Goal: Information Seeking & Learning: Check status

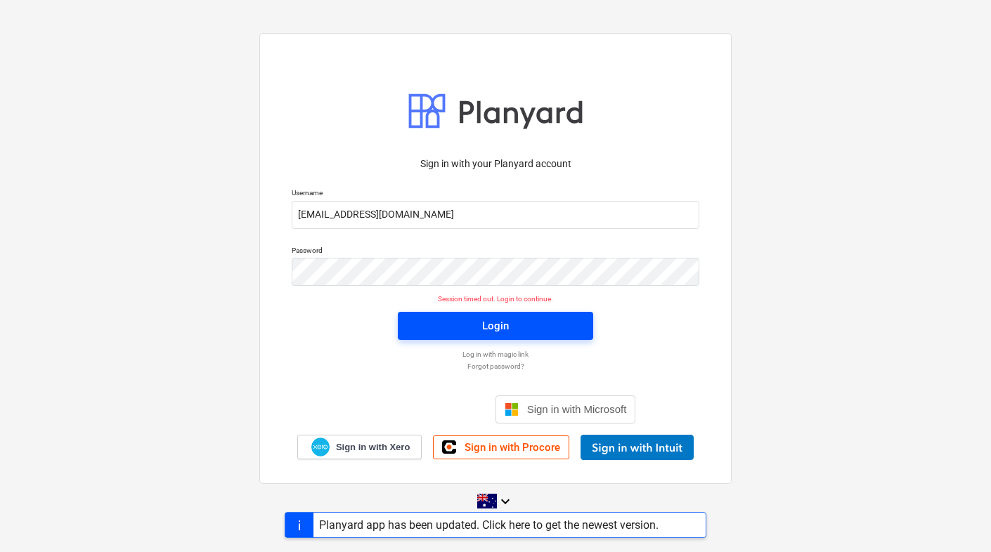
click at [502, 330] on div "Login" at bounding box center [495, 326] width 27 height 18
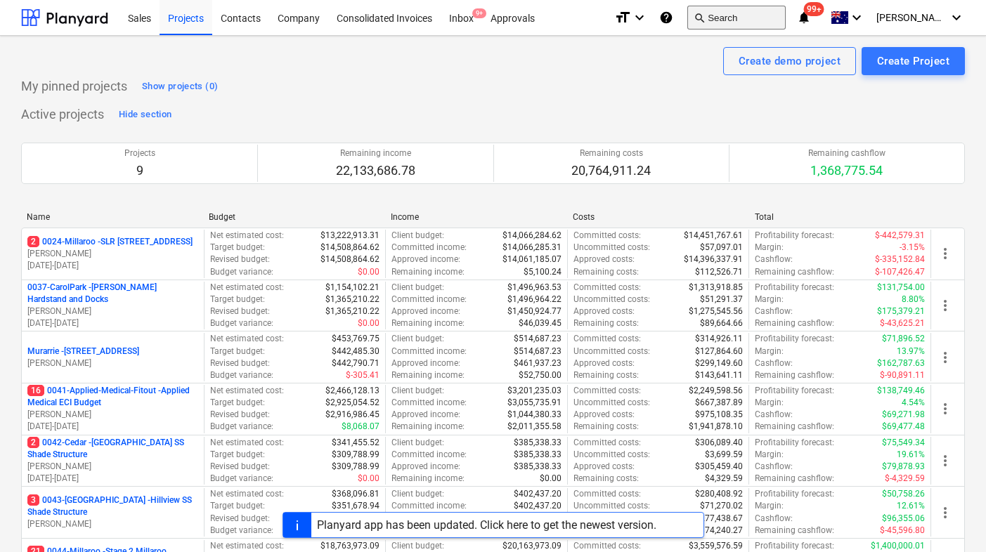
click at [762, 20] on button "search Search" at bounding box center [736, 18] width 98 height 24
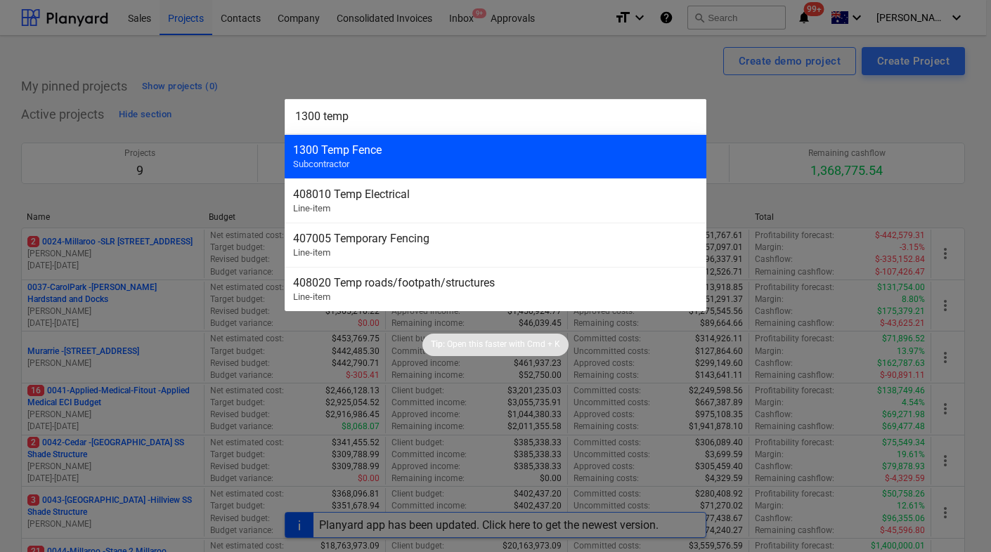
type input "1300 temp"
click at [536, 158] on div "1300 Temp Fence Subcontractor" at bounding box center [496, 156] width 422 height 44
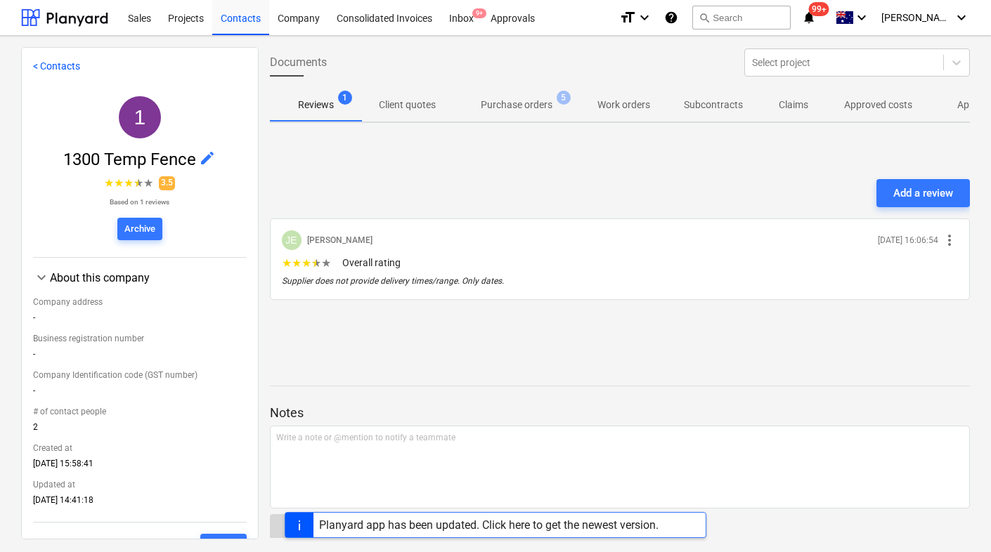
scroll to position [1, 0]
click at [870, 109] on p "Approved costs" at bounding box center [878, 104] width 68 height 15
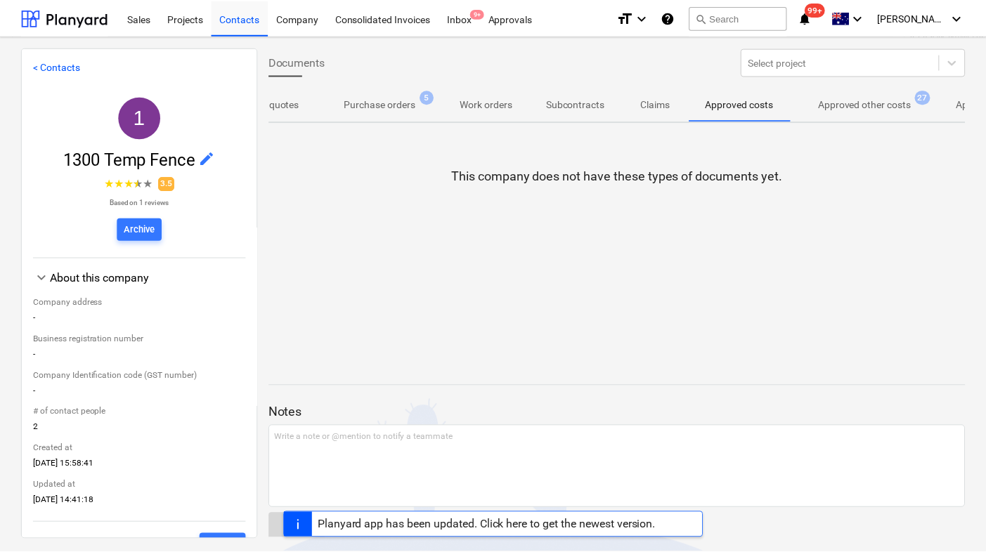
scroll to position [0, 215]
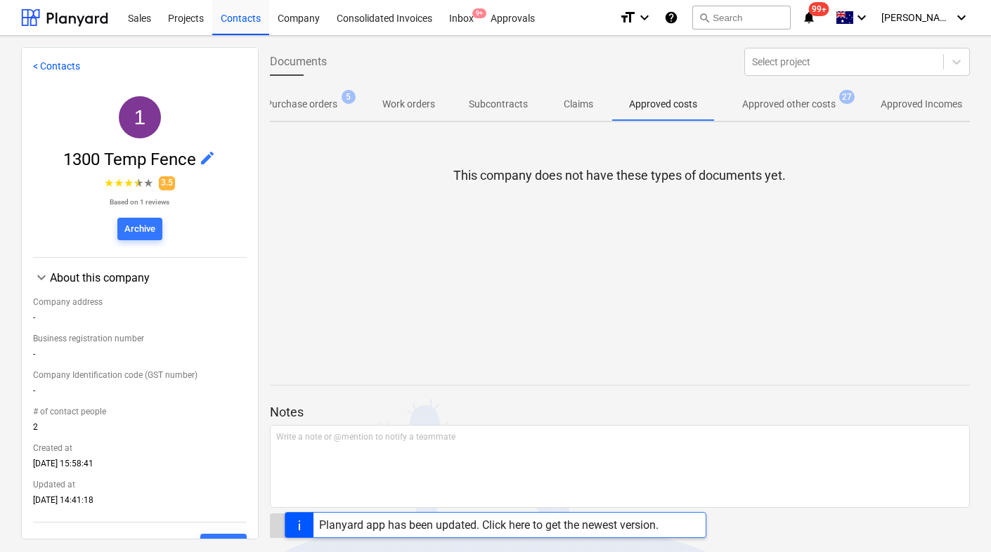
click at [821, 102] on p "Approved other costs" at bounding box center [788, 104] width 93 height 15
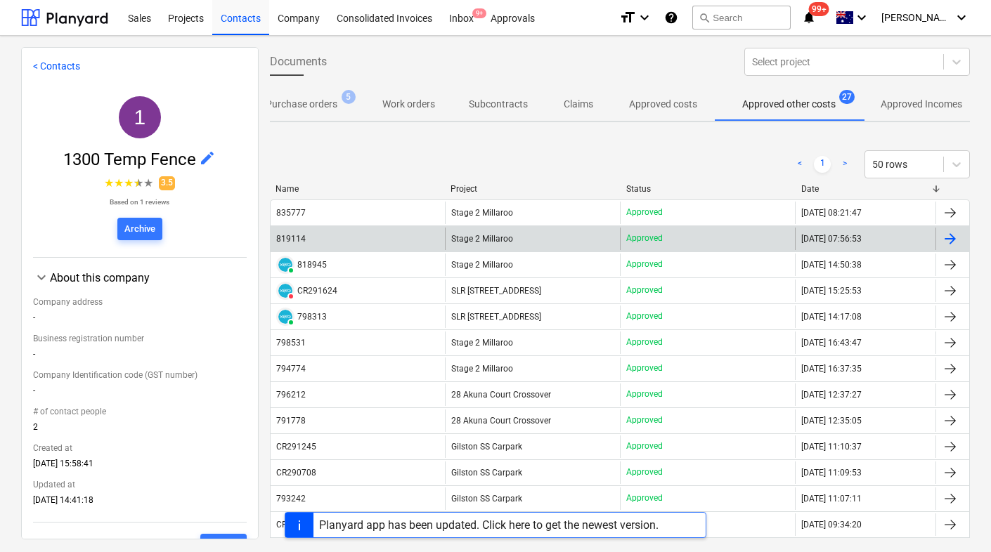
click at [290, 238] on div "819114" at bounding box center [291, 239] width 30 height 10
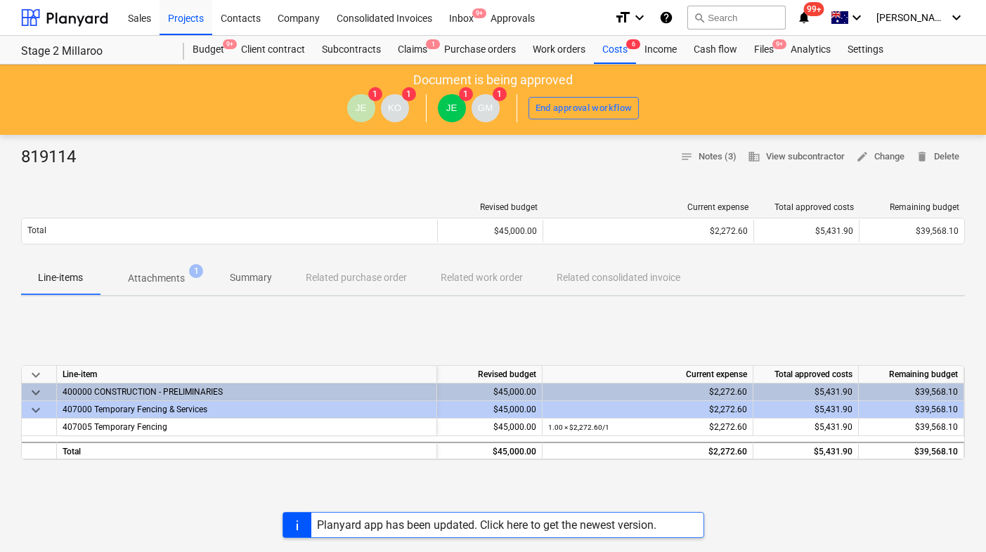
click at [170, 273] on p "Attachments" at bounding box center [156, 278] width 57 height 15
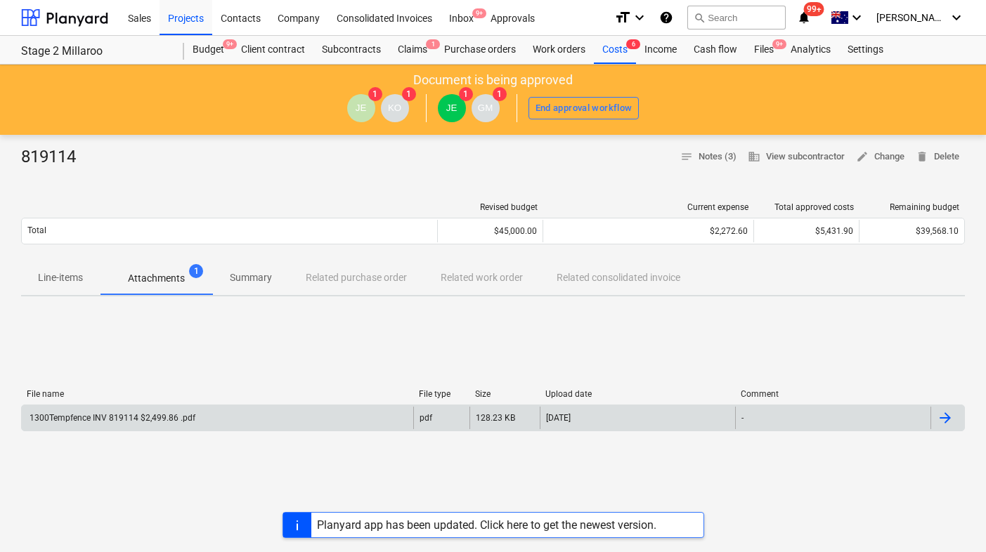
click at [142, 417] on div "1300Tempfence INV 819114 $2,499.86 .pdf" at bounding box center [111, 418] width 168 height 10
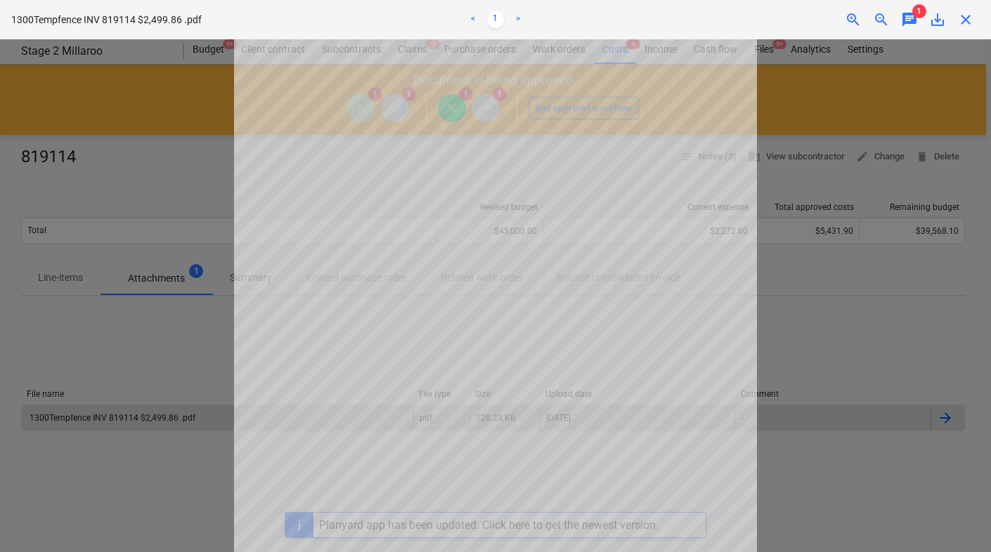
click at [913, 20] on span "chat" at bounding box center [909, 19] width 17 height 17
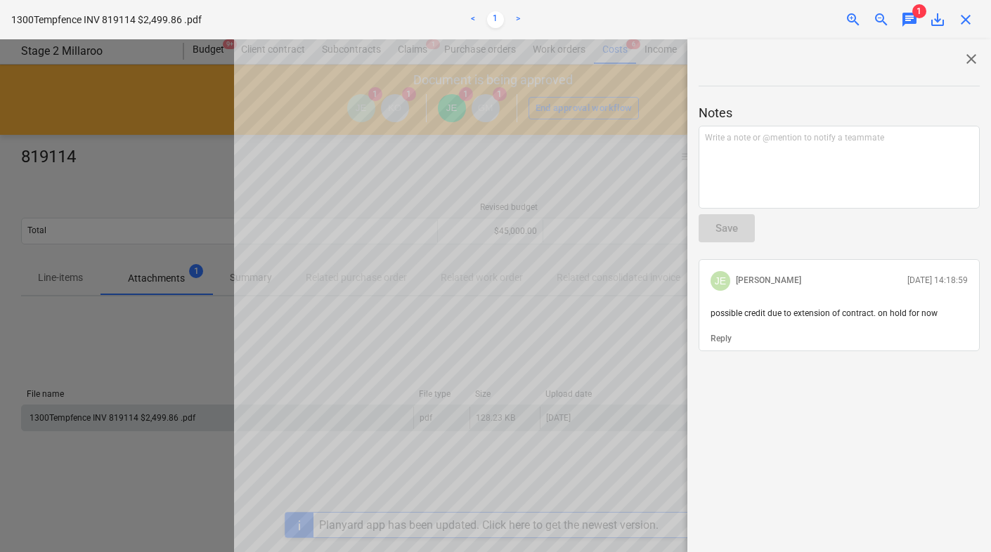
click at [937, 19] on span "save_alt" at bounding box center [937, 19] width 17 height 17
click at [970, 14] on span "close" at bounding box center [965, 19] width 17 height 17
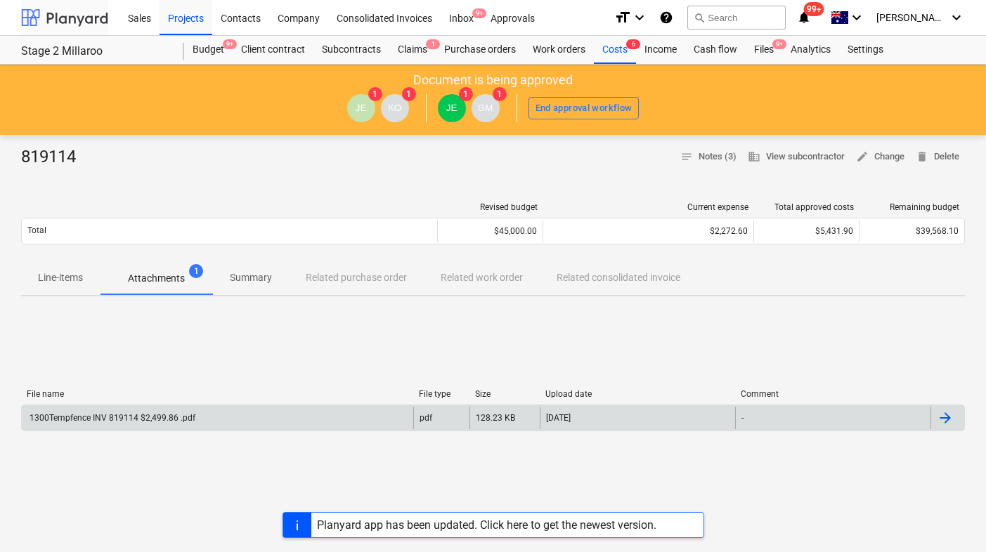
click at [51, 27] on div at bounding box center [64, 17] width 87 height 35
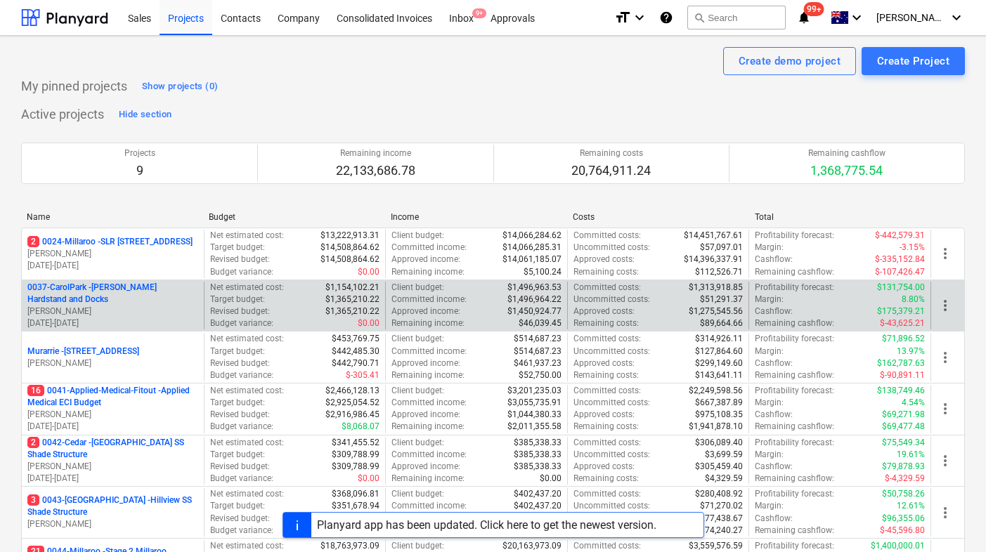
scroll to position [6, 0]
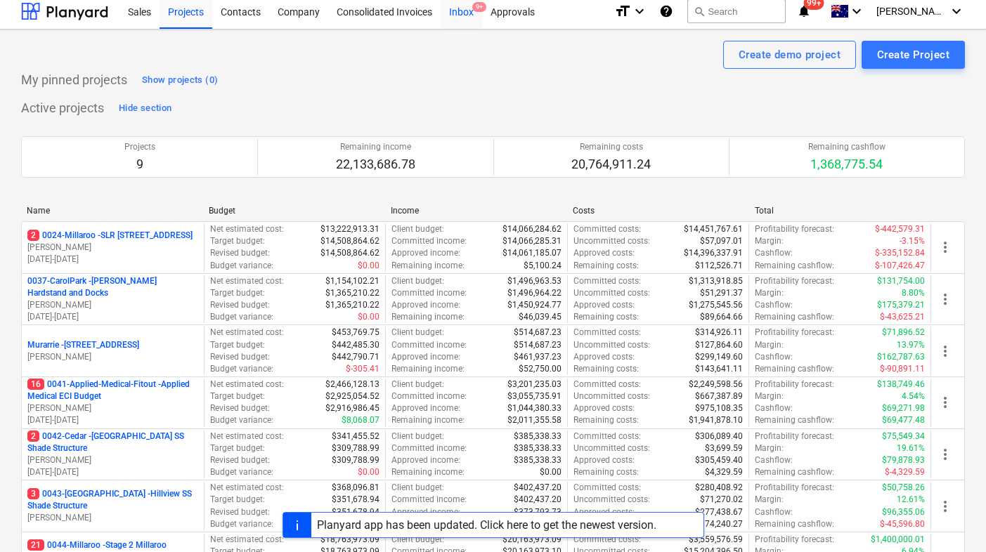
click at [465, 12] on div "Inbox 9+" at bounding box center [461, 11] width 41 height 36
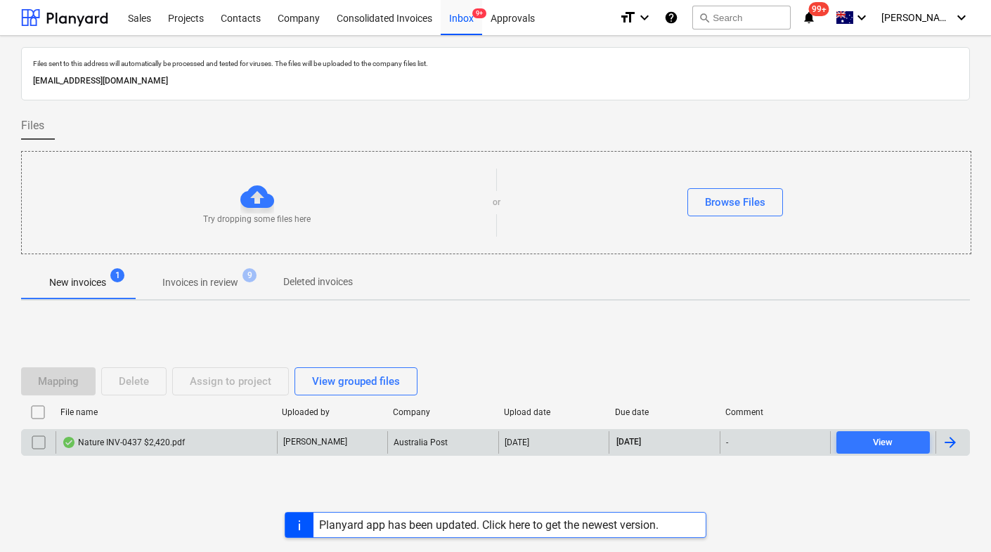
click at [32, 448] on input "checkbox" at bounding box center [38, 442] width 22 height 22
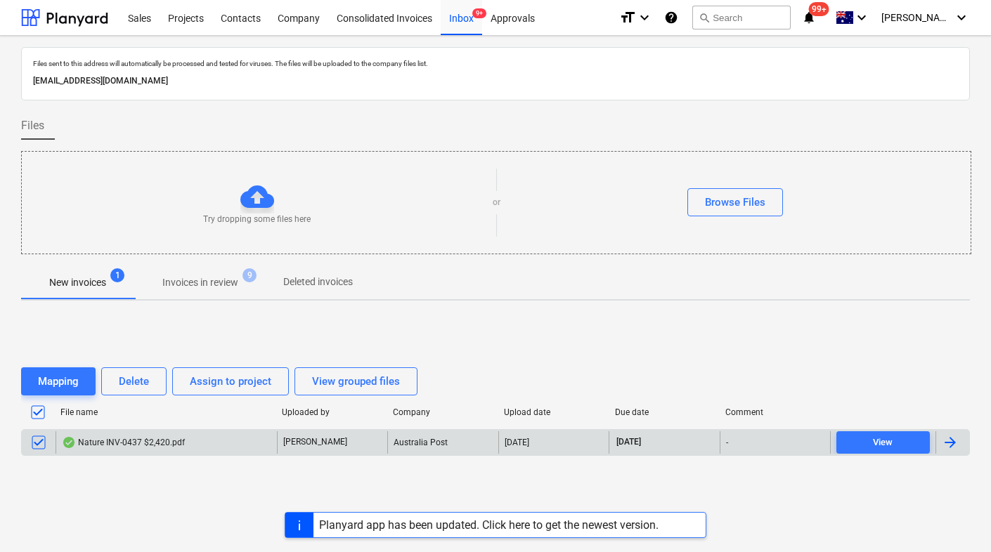
click at [95, 443] on div "Nature INV-0437 $2,420.pdf" at bounding box center [123, 442] width 123 height 11
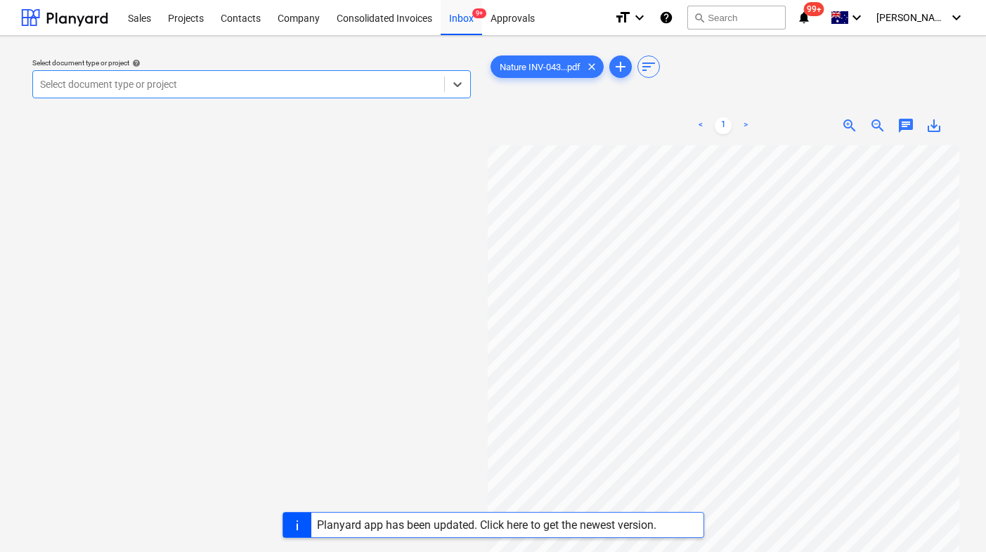
click at [930, 130] on span "save_alt" at bounding box center [934, 125] width 17 height 17
click at [361, 226] on div "Select document type or project help Select document type or project" at bounding box center [251, 355] width 461 height 617
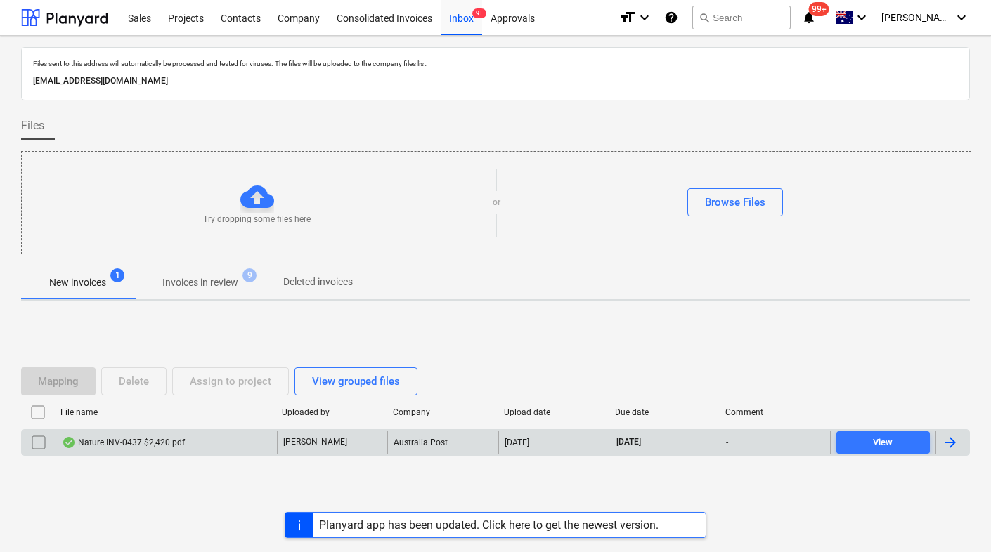
click at [39, 448] on input "checkbox" at bounding box center [38, 442] width 22 height 22
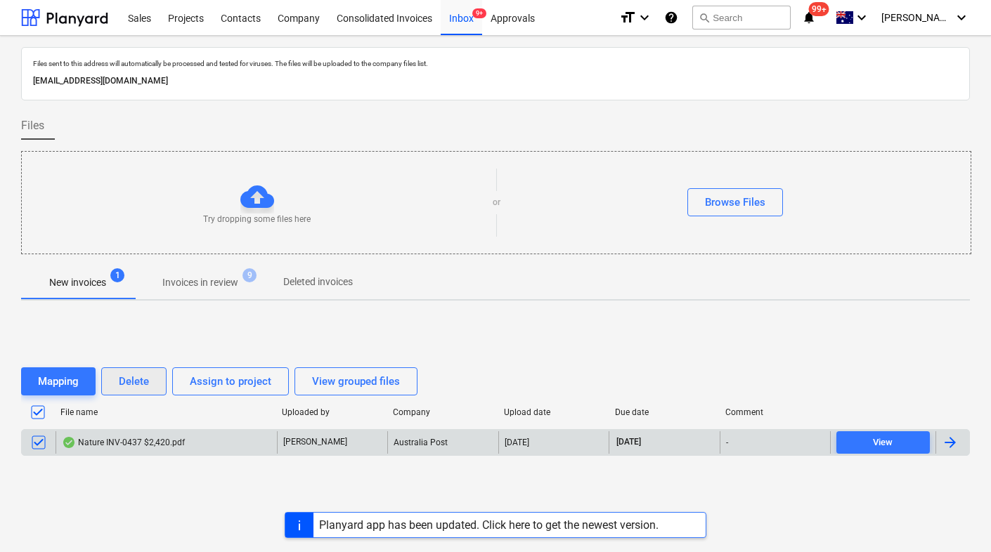
click at [141, 376] on div "Delete" at bounding box center [134, 381] width 30 height 18
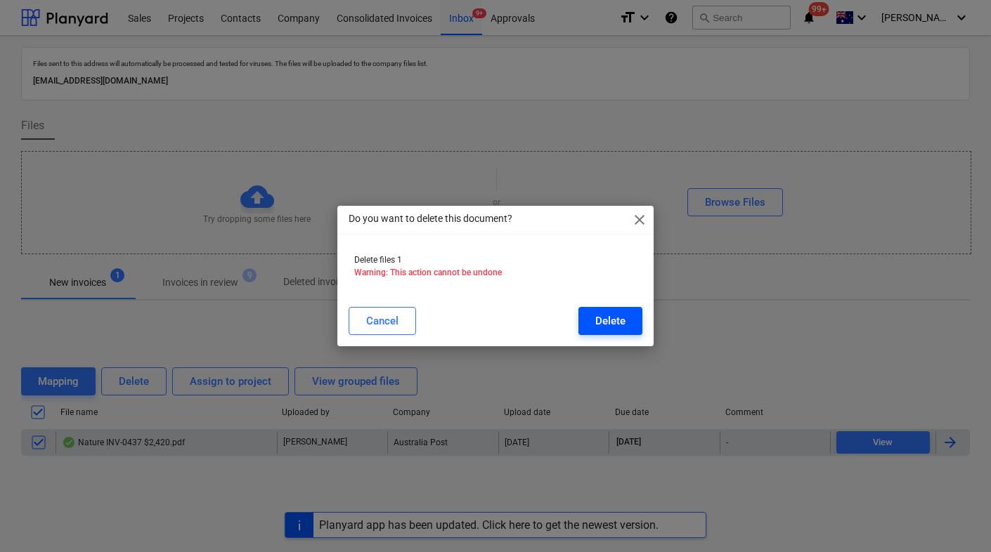
click at [620, 313] on div "Delete" at bounding box center [610, 321] width 30 height 18
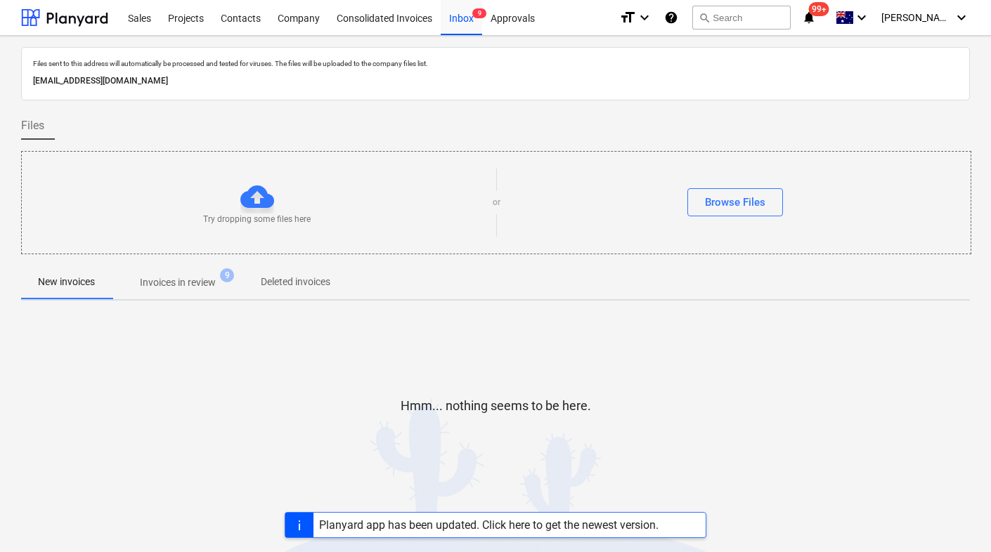
click at [180, 285] on p "Invoices in review" at bounding box center [178, 282] width 76 height 15
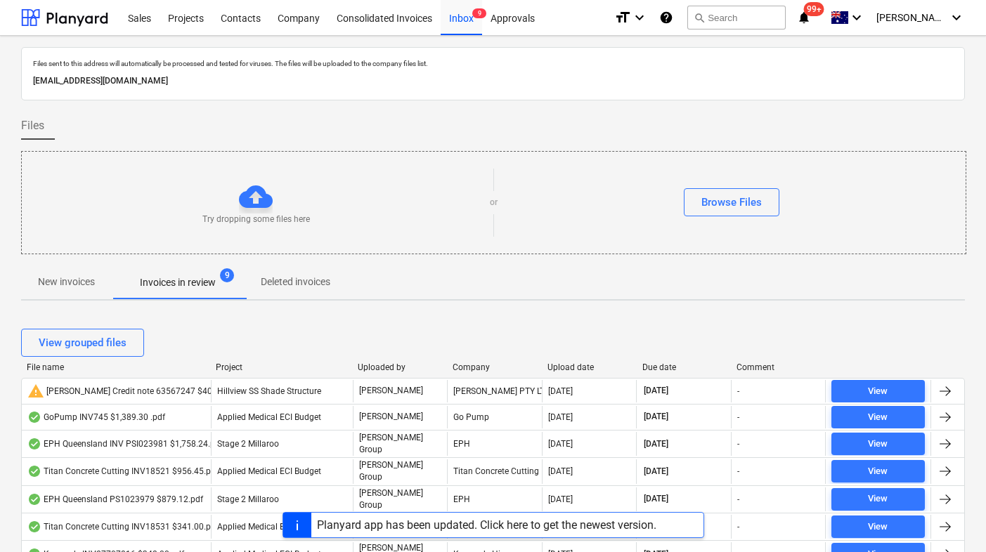
click at [655, 365] on div "Due date" at bounding box center [684, 368] width 84 height 10
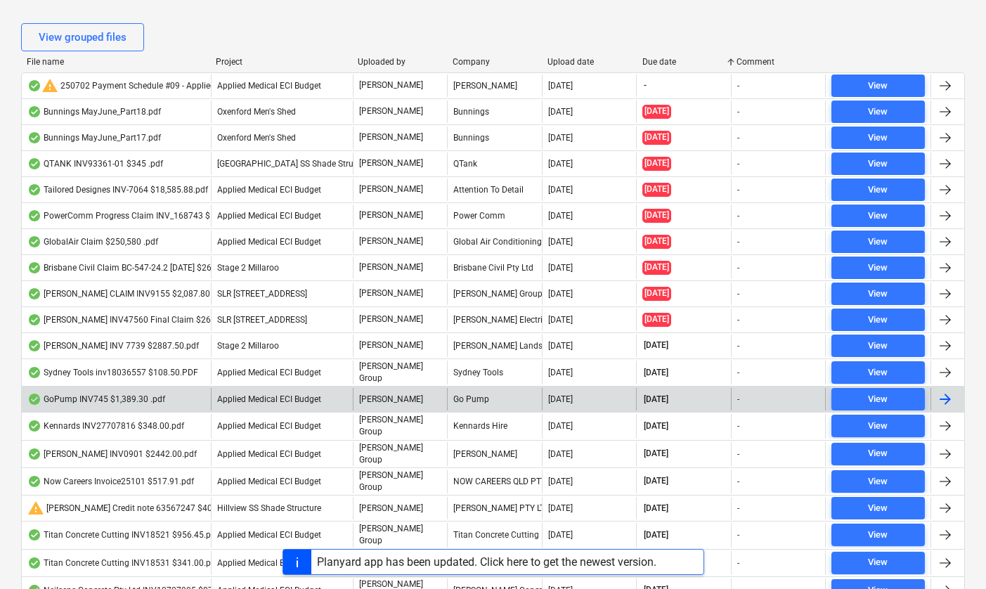
scroll to position [241, 0]
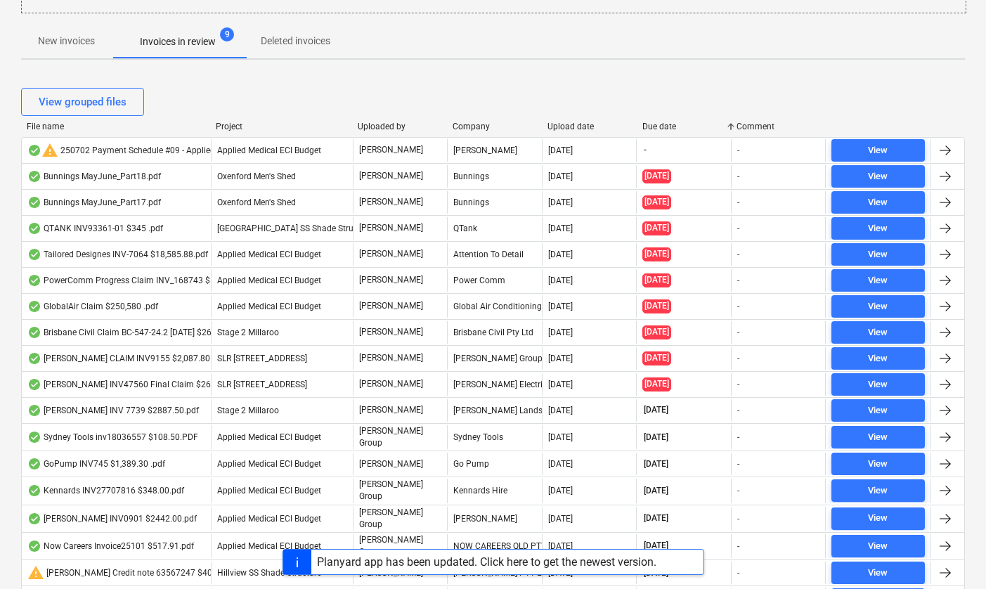
click at [663, 126] on div "Due date" at bounding box center [684, 127] width 84 height 10
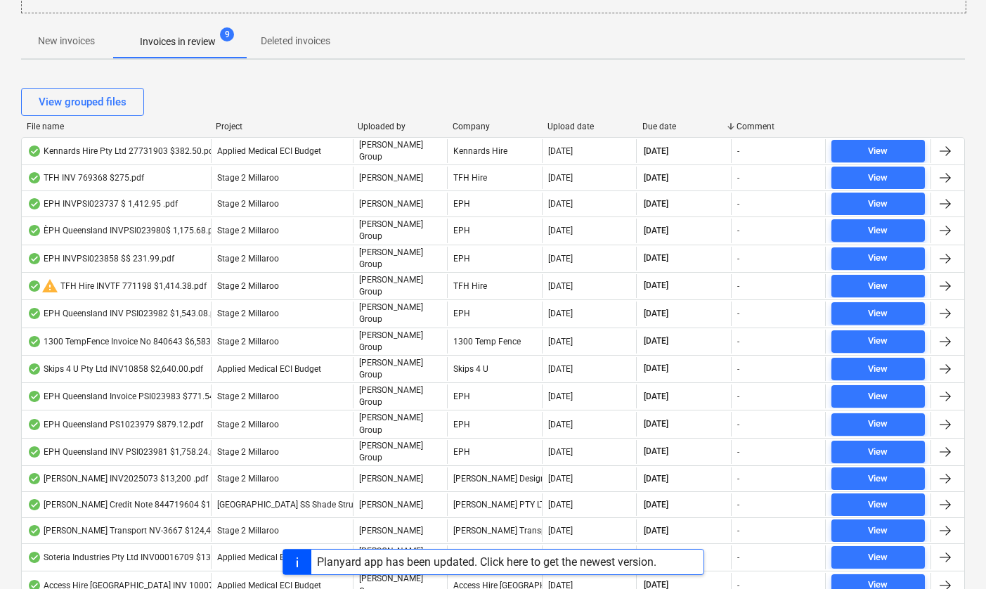
click at [660, 125] on div "Due date" at bounding box center [684, 127] width 84 height 10
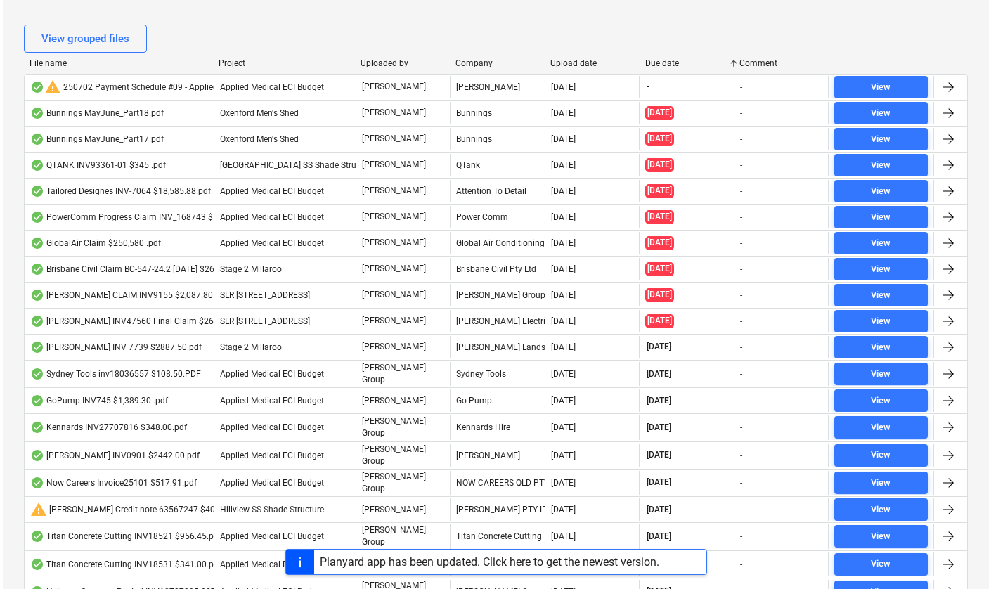
scroll to position [0, 0]
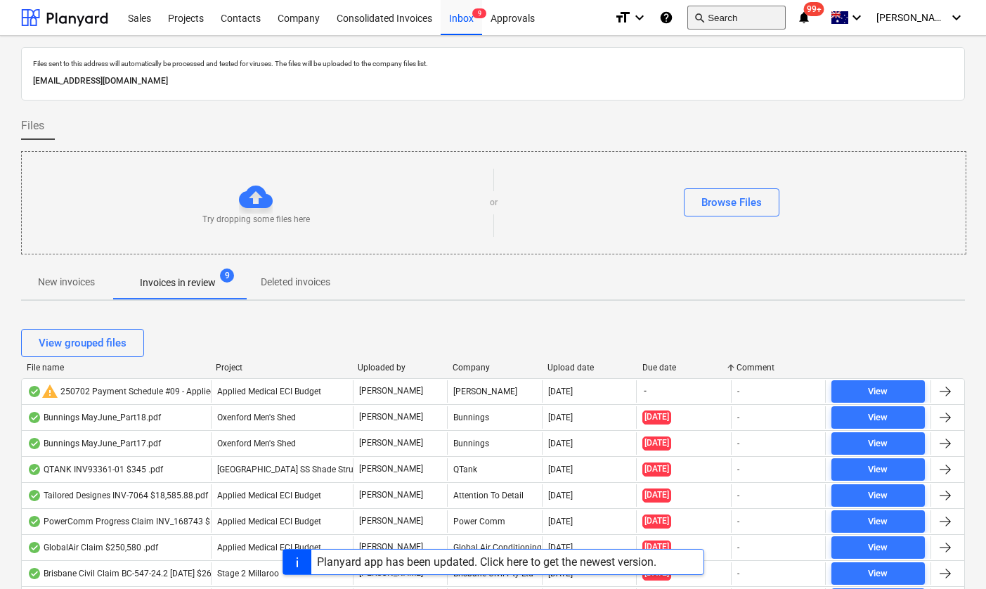
click at [744, 18] on button "search Search" at bounding box center [736, 18] width 98 height 24
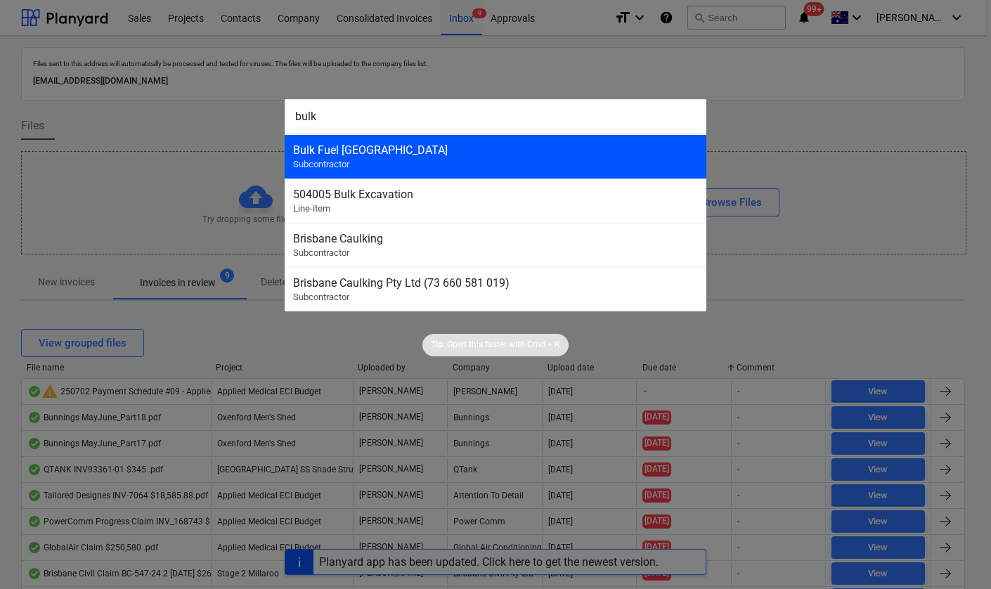
type input "bulk"
click at [385, 146] on div "Bulk Fuel [GEOGRAPHIC_DATA]" at bounding box center [495, 149] width 405 height 13
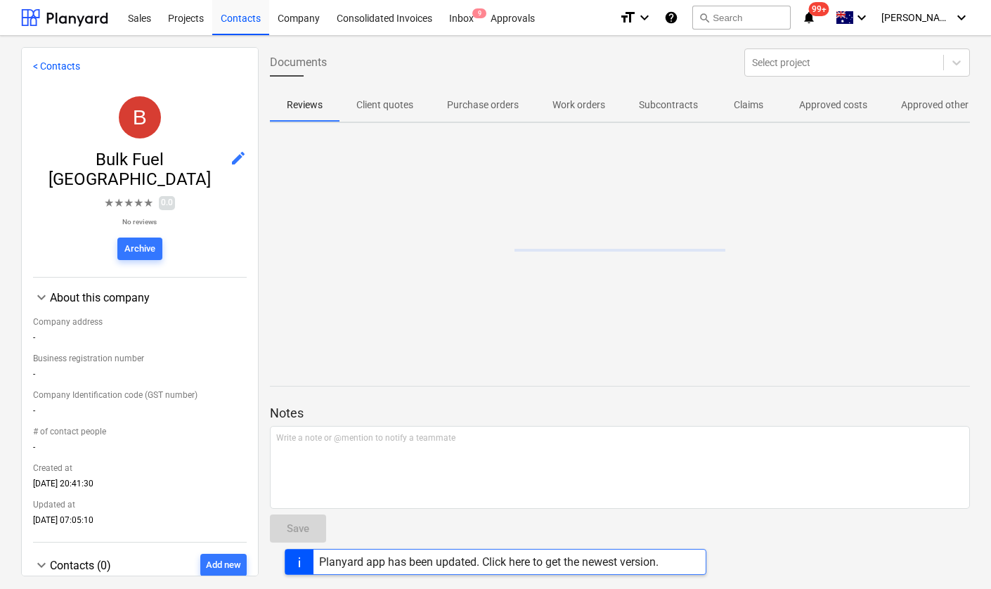
click at [851, 111] on p "Approved costs" at bounding box center [833, 105] width 68 height 15
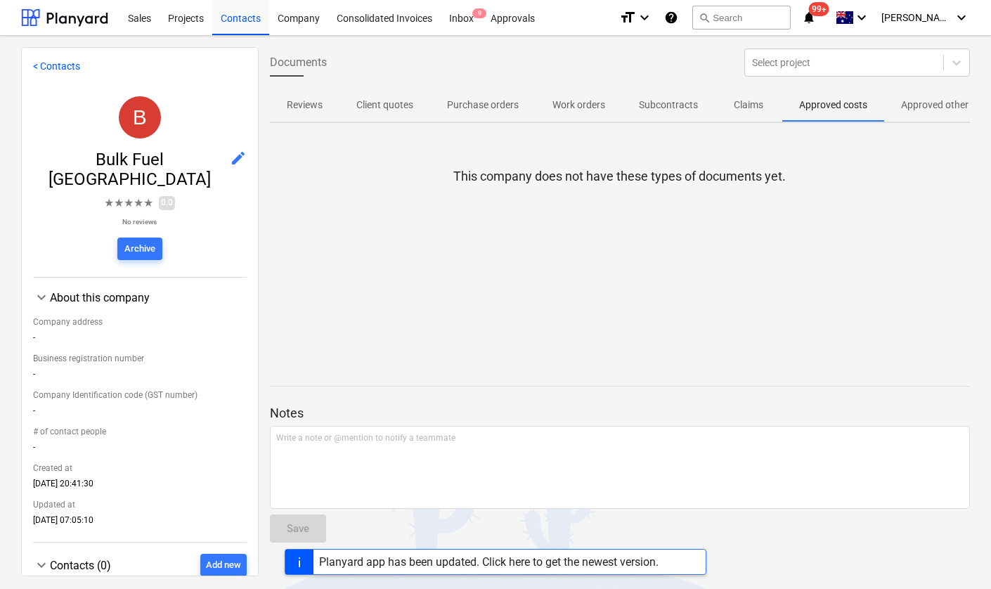
click at [921, 110] on p "Approved other costs" at bounding box center [947, 105] width 93 height 15
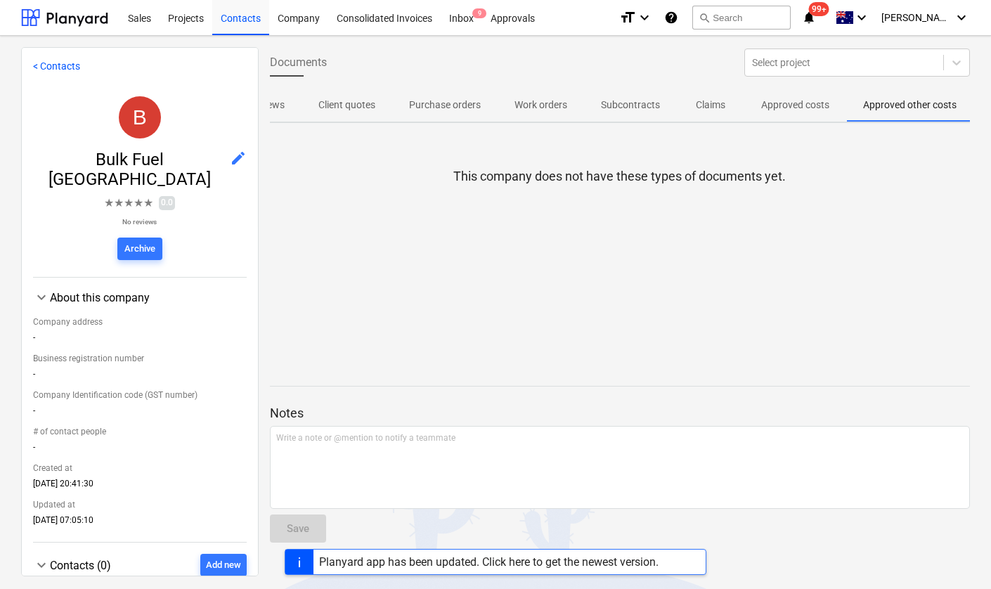
scroll to position [0, 46]
click at [795, 112] on p "Approved costs" at bounding box center [787, 105] width 68 height 15
click at [341, 110] on p "Client quotes" at bounding box center [338, 105] width 57 height 15
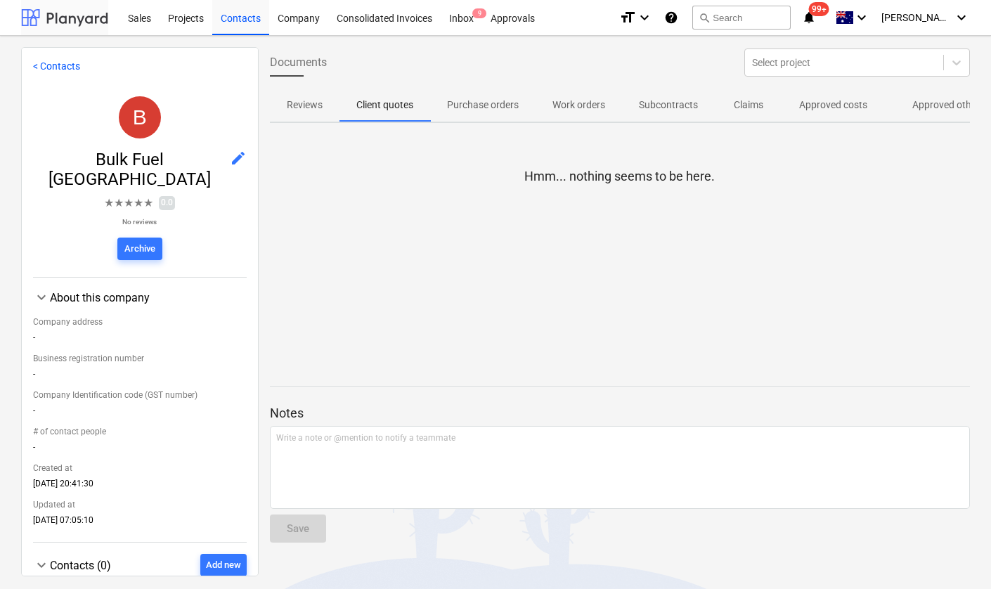
click at [67, 12] on div at bounding box center [64, 17] width 87 height 35
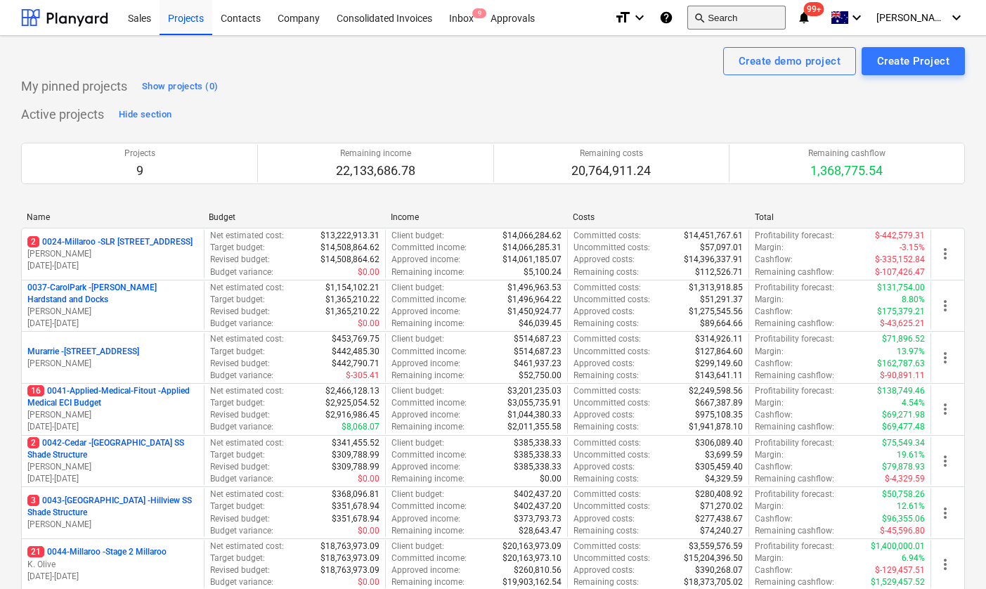
click at [747, 17] on button "search Search" at bounding box center [736, 18] width 98 height 24
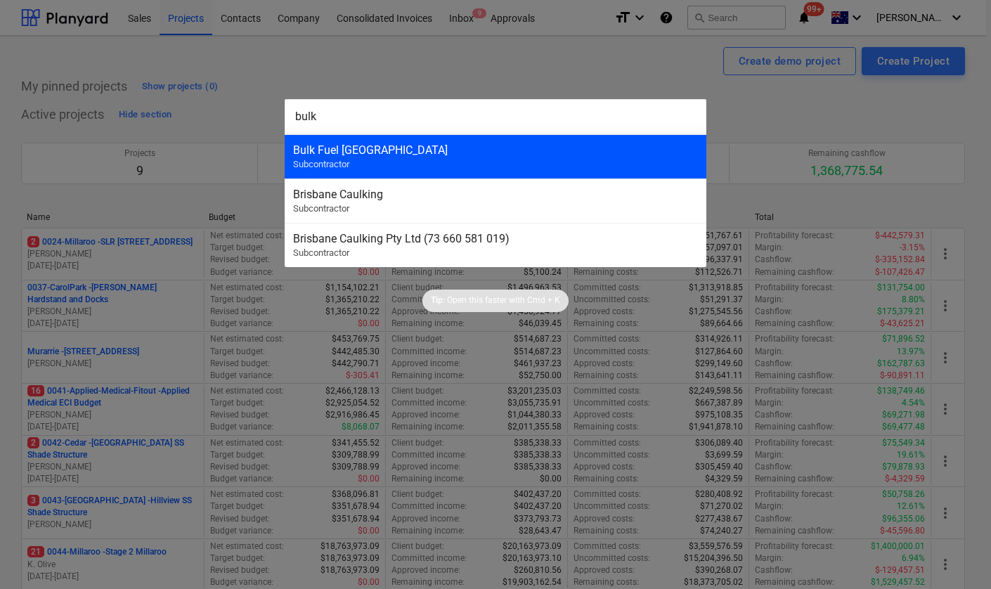
type input "bulk"
click at [399, 152] on div "Bulk Fuel [GEOGRAPHIC_DATA]" at bounding box center [495, 149] width 405 height 13
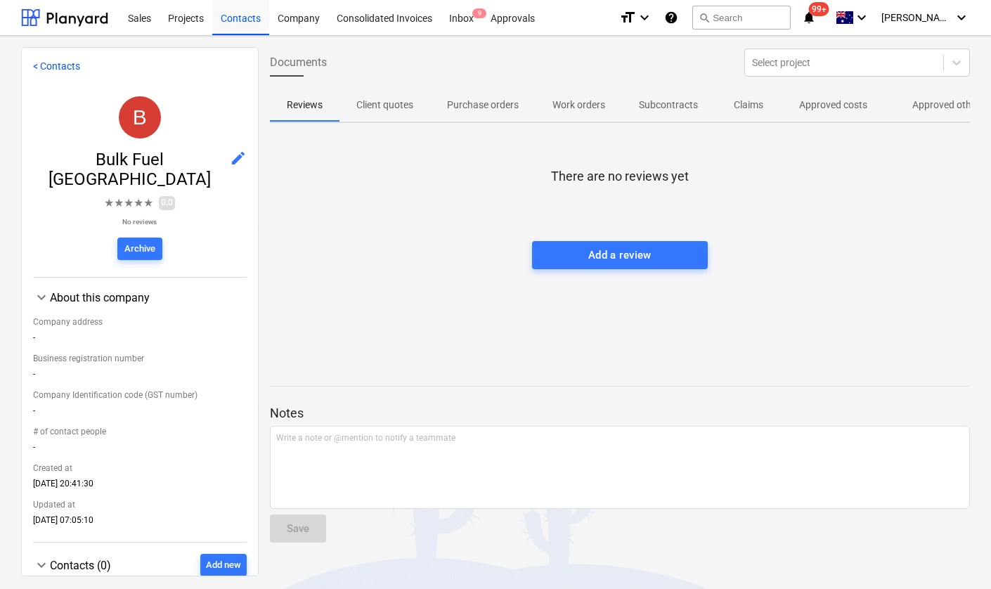
click at [929, 107] on p "Approved other costs" at bounding box center [958, 105] width 93 height 15
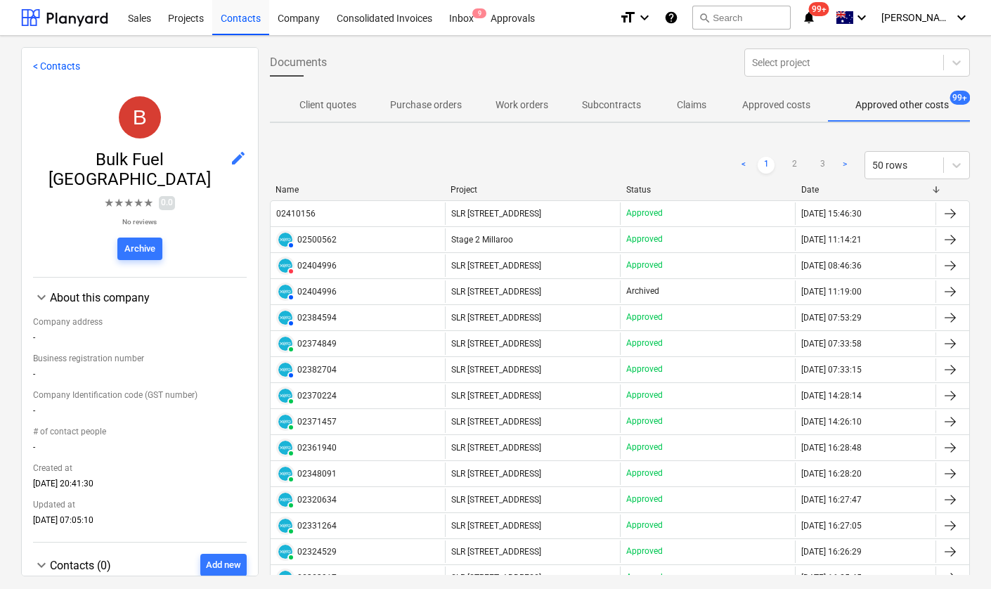
scroll to position [0, 69]
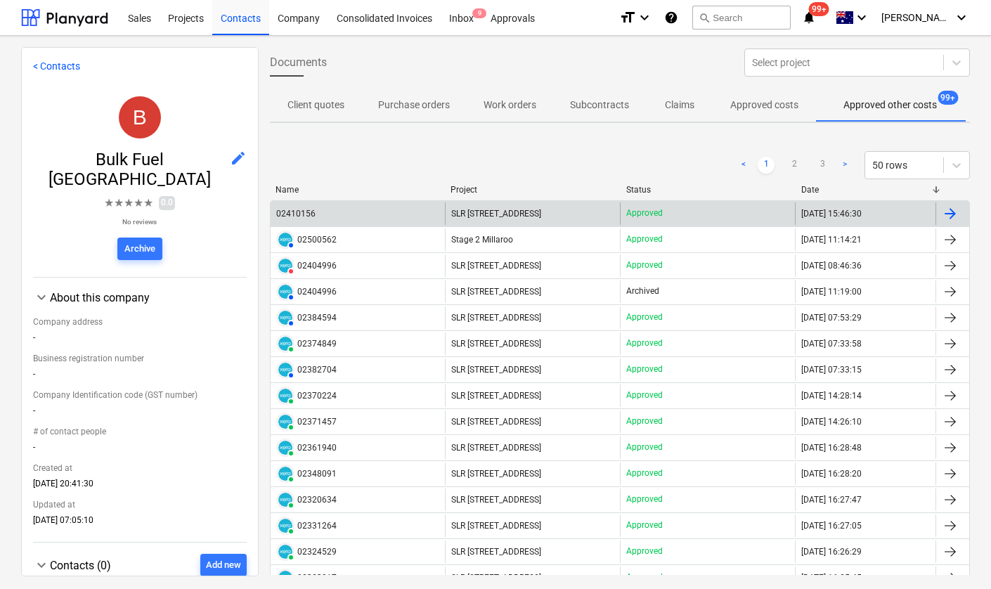
click at [299, 212] on div "02410156" at bounding box center [295, 214] width 39 height 10
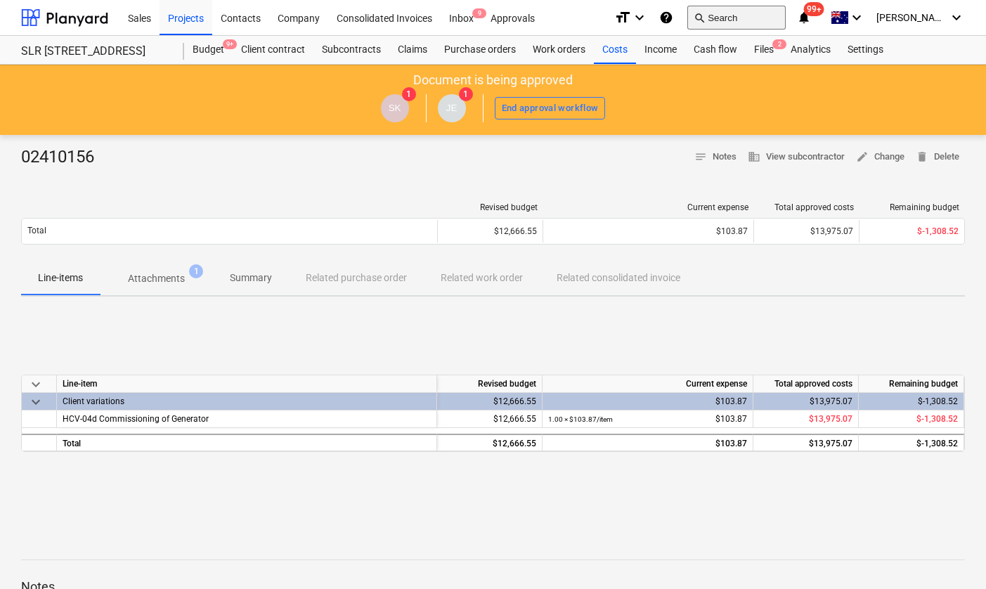
click at [750, 18] on button "search Search" at bounding box center [736, 18] width 98 height 24
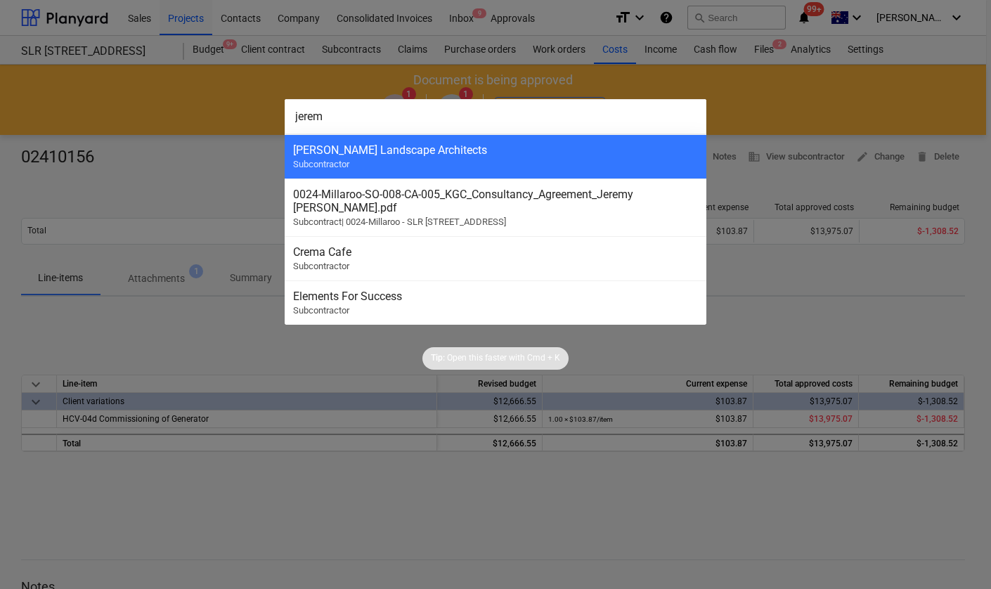
type input "jerem"
click at [536, 159] on div "[PERSON_NAME] Landscape Architects Subcontractor" at bounding box center [496, 156] width 422 height 44
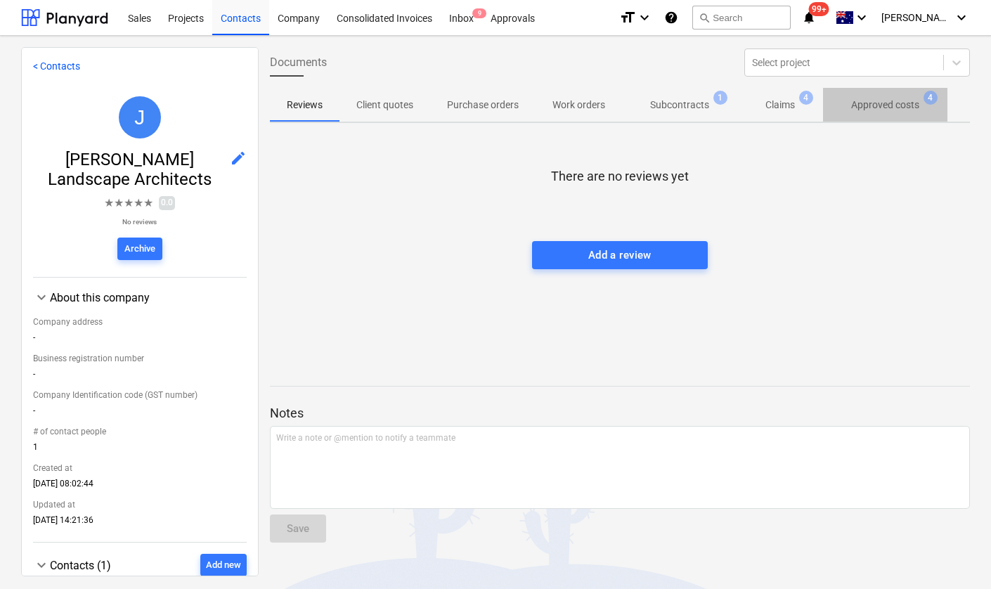
click at [862, 100] on p "Approved costs" at bounding box center [885, 105] width 68 height 15
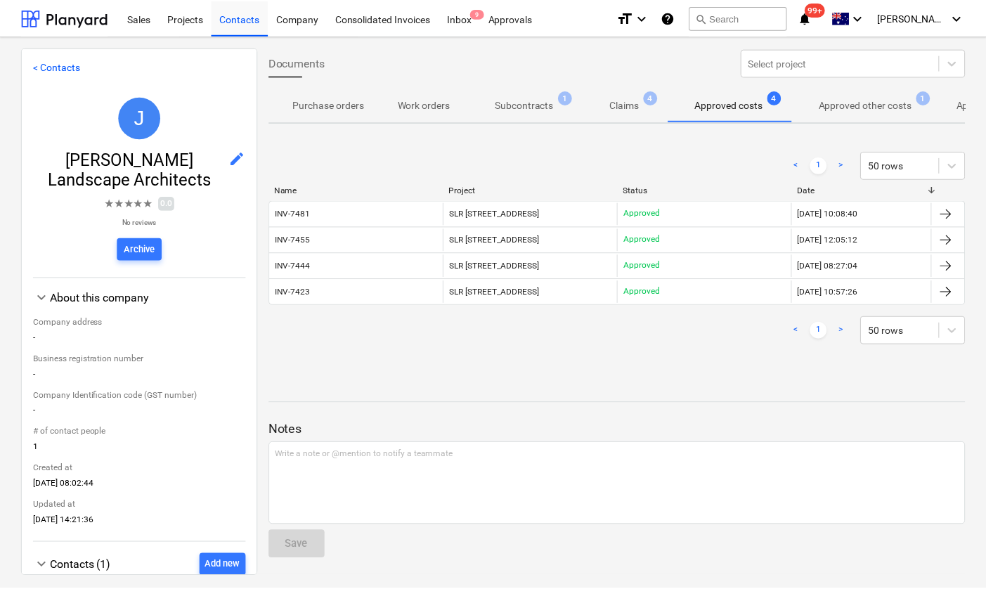
scroll to position [0, 153]
click at [838, 109] on p "Approved other costs" at bounding box center [868, 105] width 93 height 15
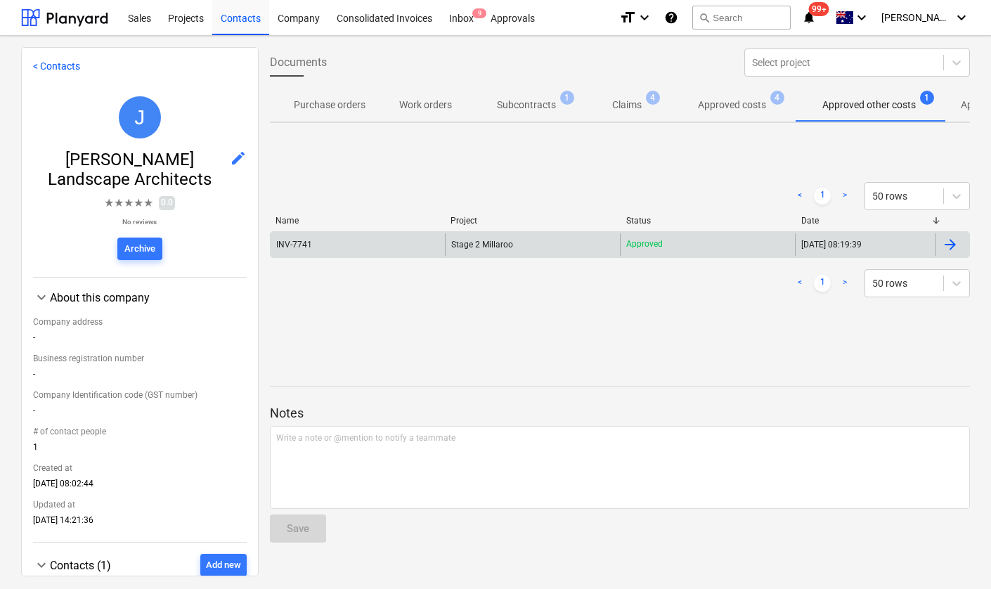
click at [301, 245] on div "INV-7741" at bounding box center [294, 245] width 36 height 10
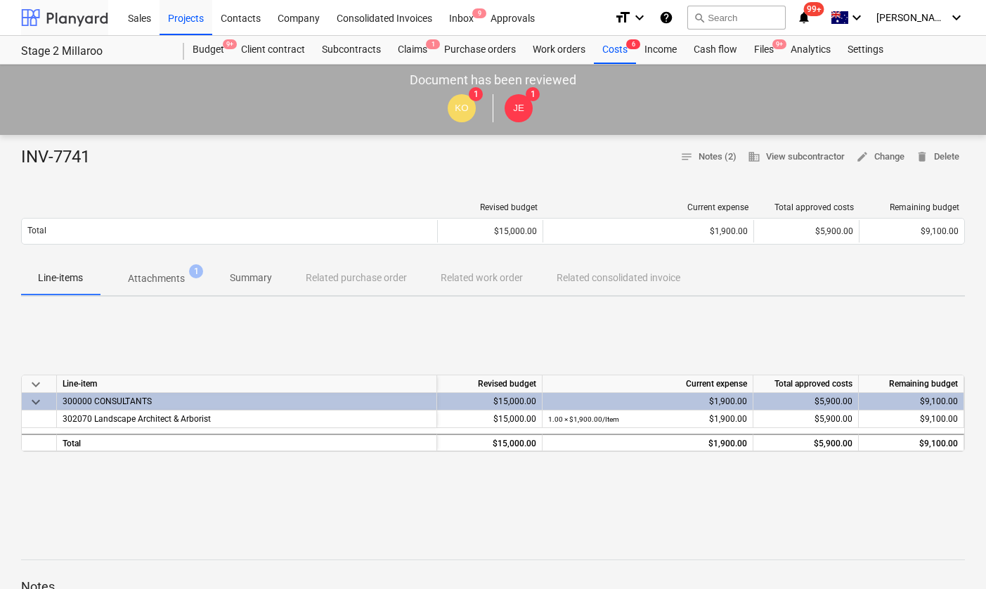
click at [66, 17] on div at bounding box center [64, 17] width 87 height 35
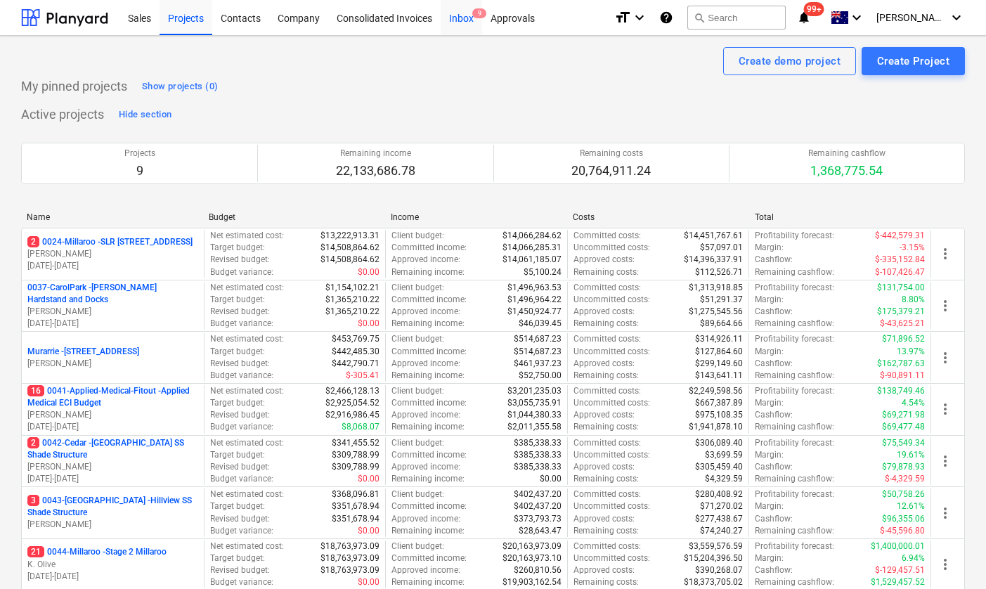
click at [465, 21] on div "Inbox 9" at bounding box center [461, 17] width 41 height 36
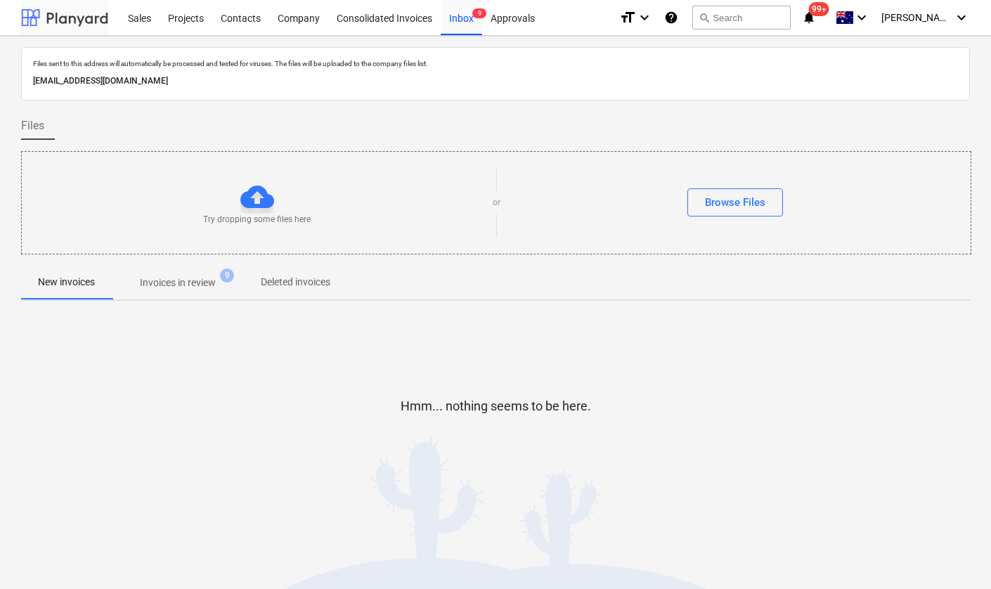
click at [53, 11] on div at bounding box center [64, 17] width 87 height 35
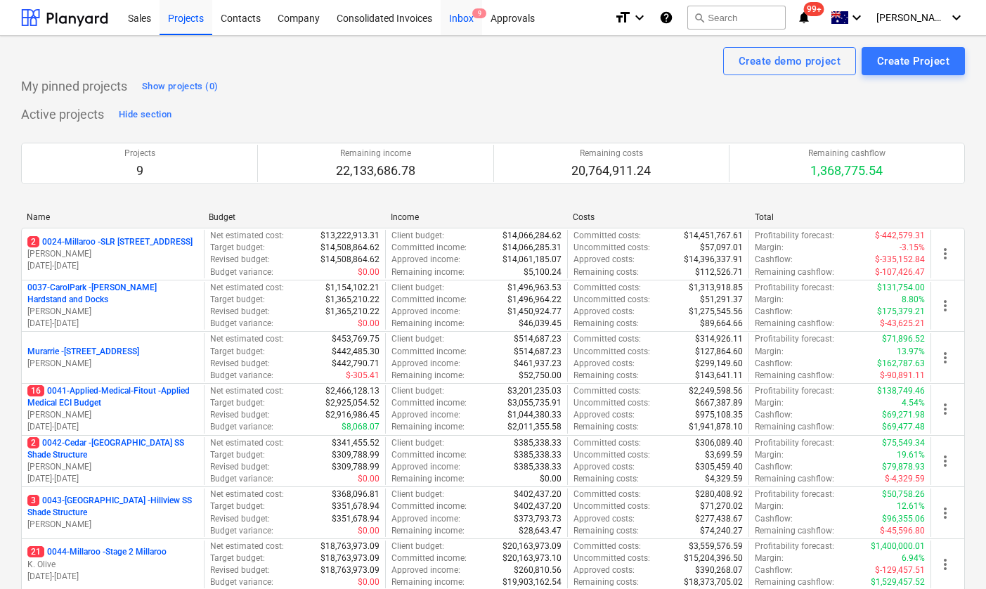
click at [463, 11] on div "Inbox 9" at bounding box center [461, 17] width 41 height 36
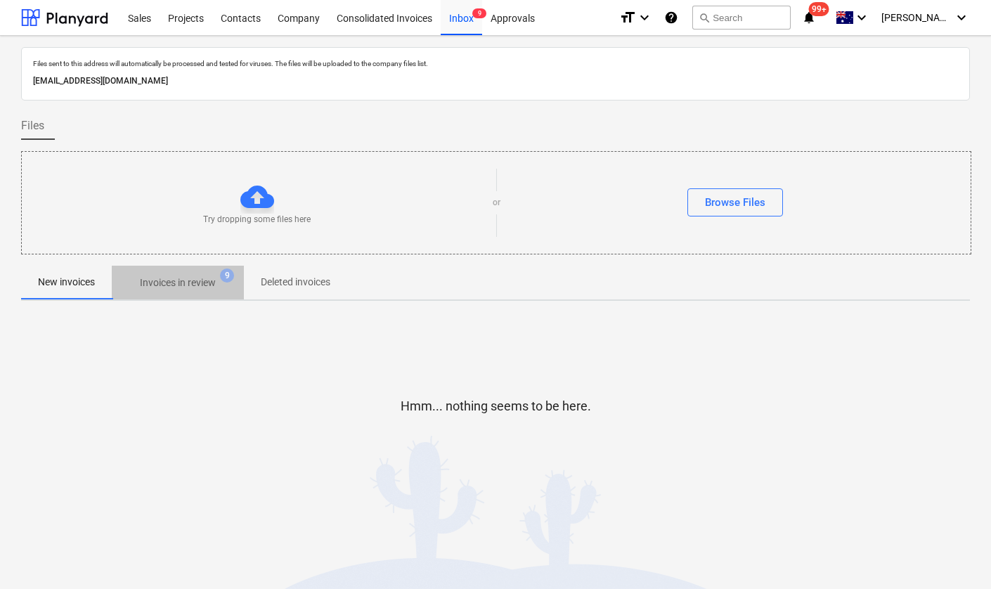
click at [193, 279] on p "Invoices in review" at bounding box center [178, 282] width 76 height 15
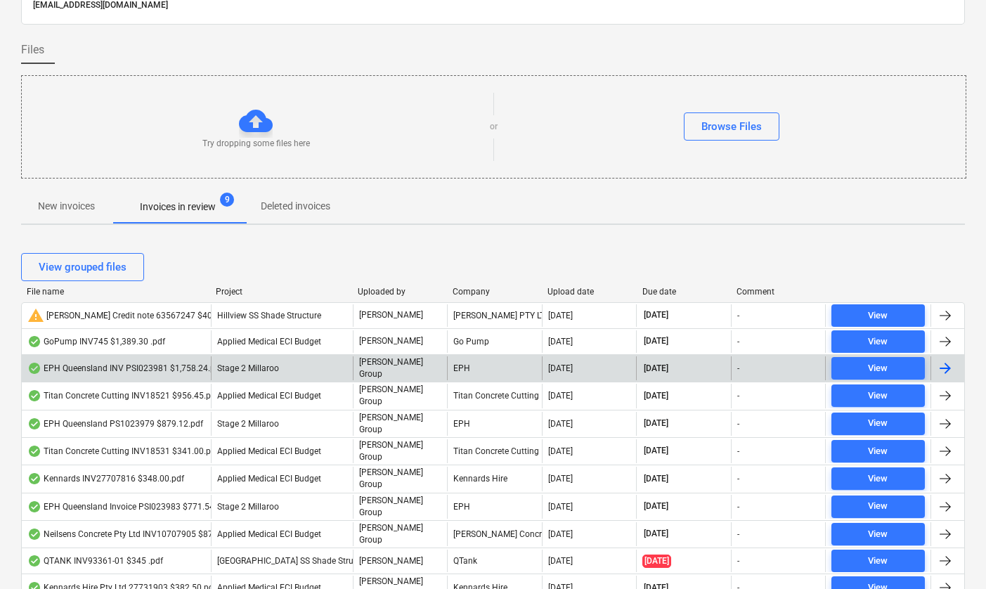
scroll to position [78, 0]
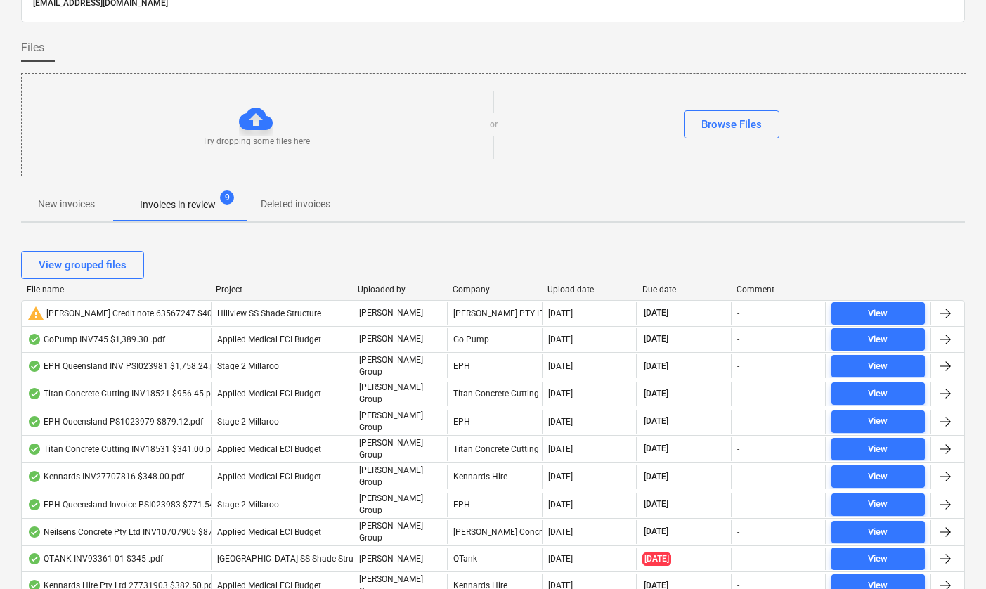
click at [662, 290] on div "Due date" at bounding box center [684, 290] width 84 height 10
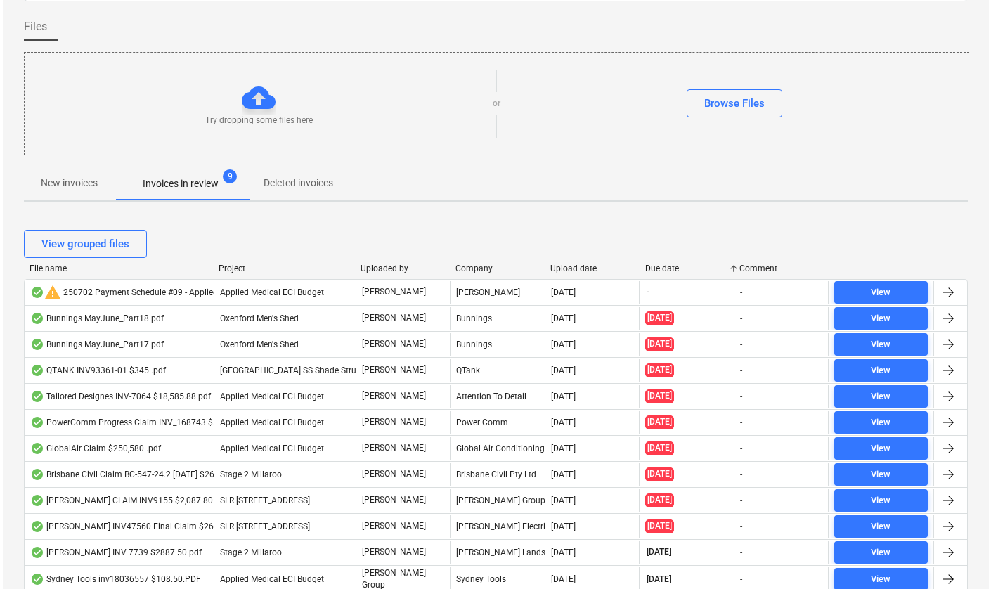
scroll to position [0, 0]
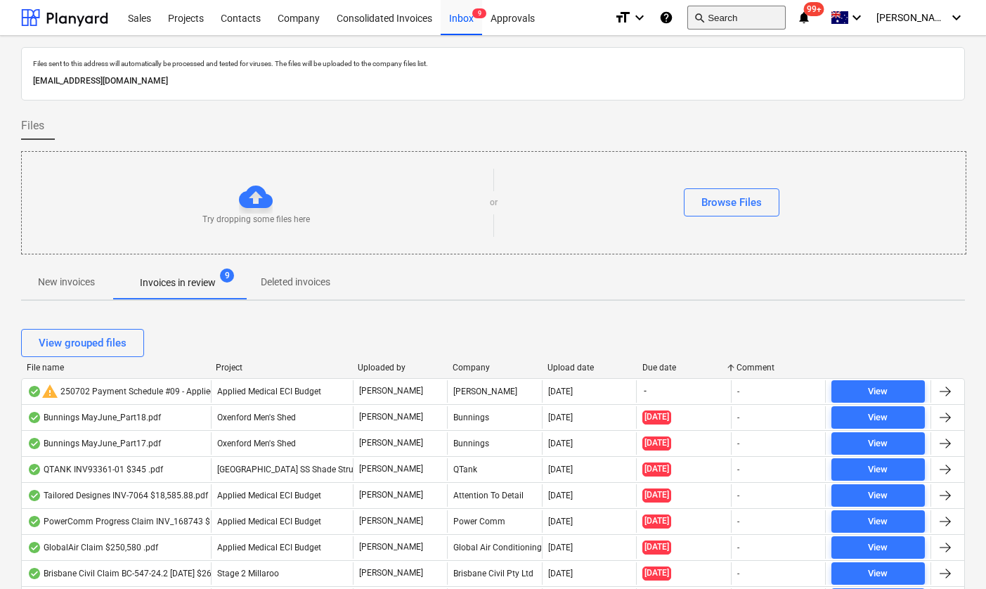
click at [739, 22] on button "search Search" at bounding box center [736, 18] width 98 height 24
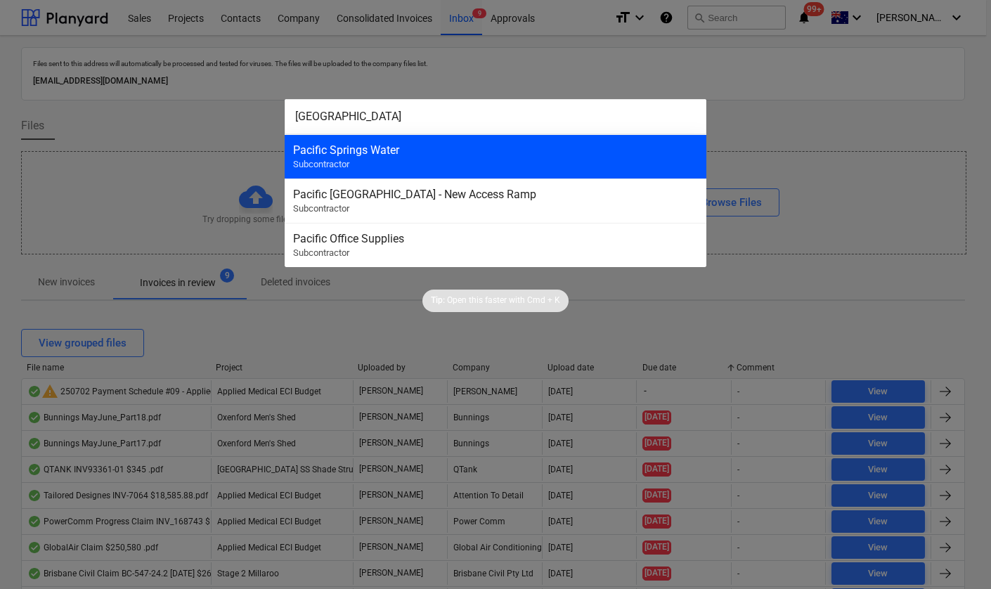
type input "[GEOGRAPHIC_DATA]"
click at [420, 155] on div "Pacific Springs Water" at bounding box center [495, 149] width 405 height 13
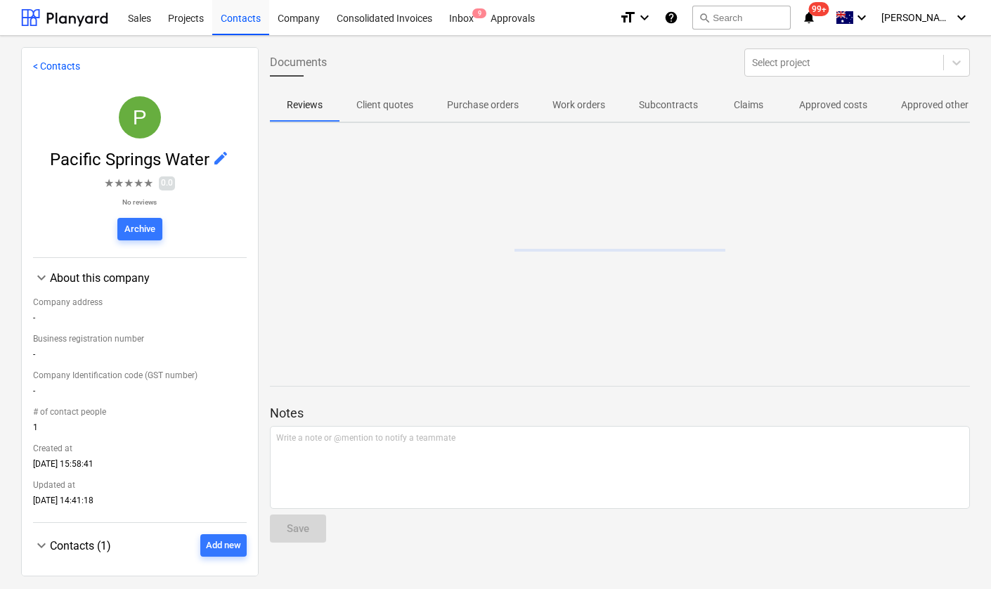
click at [910, 105] on p "Approved other costs" at bounding box center [947, 105] width 93 height 15
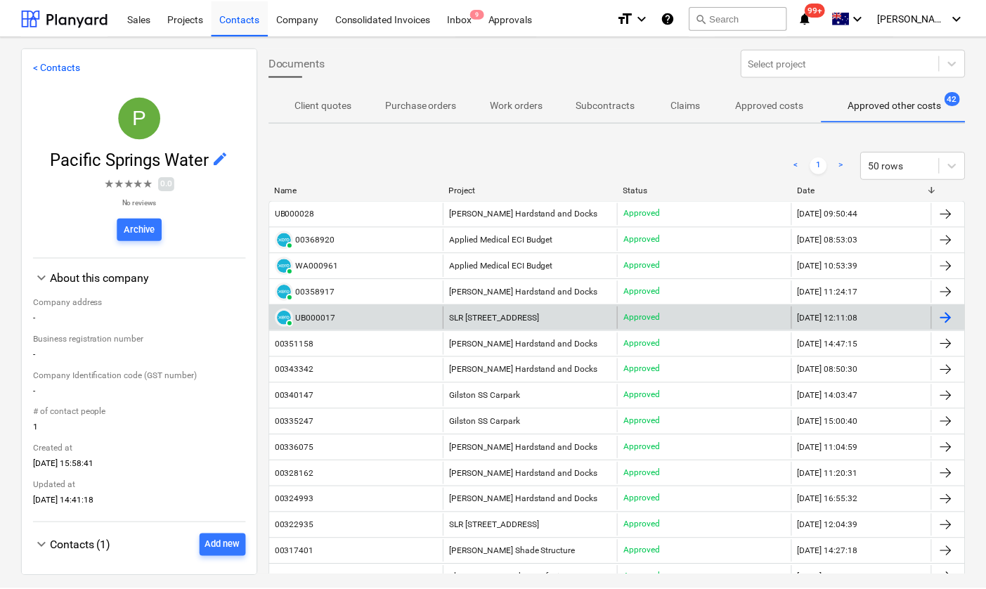
scroll to position [0, 69]
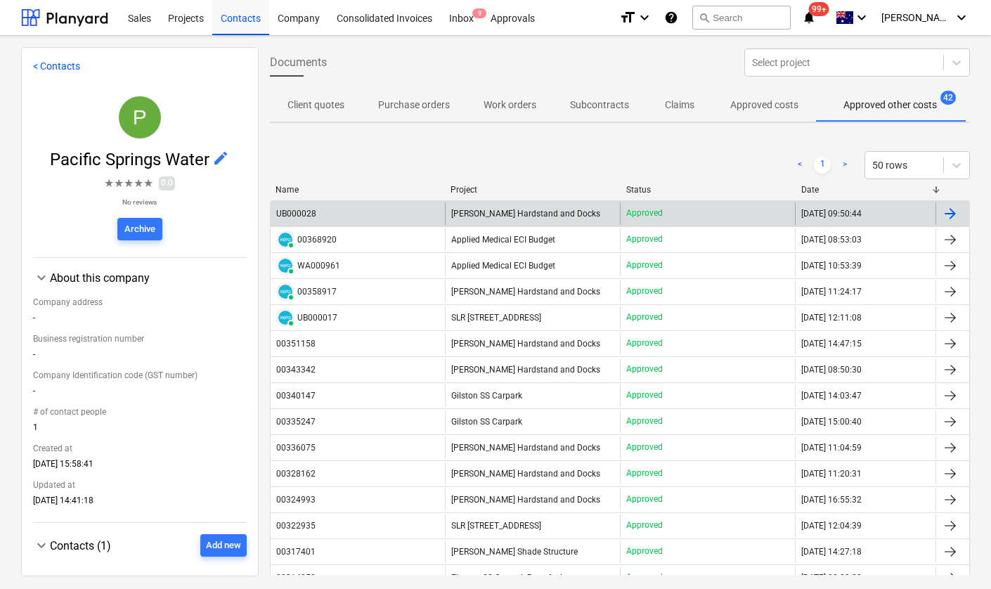
click at [313, 212] on div "UB000028" at bounding box center [296, 214] width 40 height 10
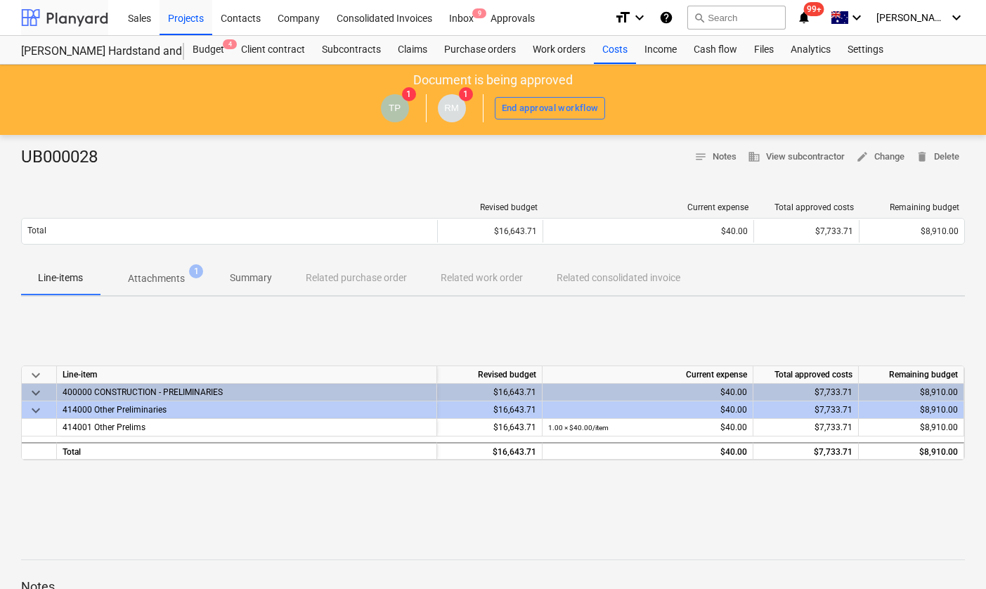
click at [51, 30] on div at bounding box center [64, 17] width 87 height 35
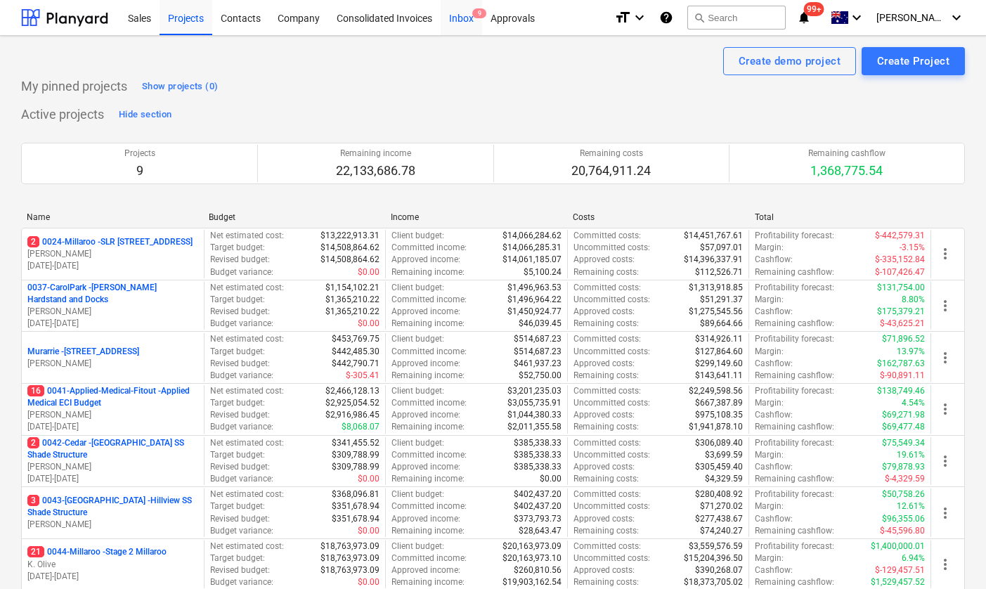
click at [472, 21] on div "Inbox 9" at bounding box center [461, 17] width 41 height 36
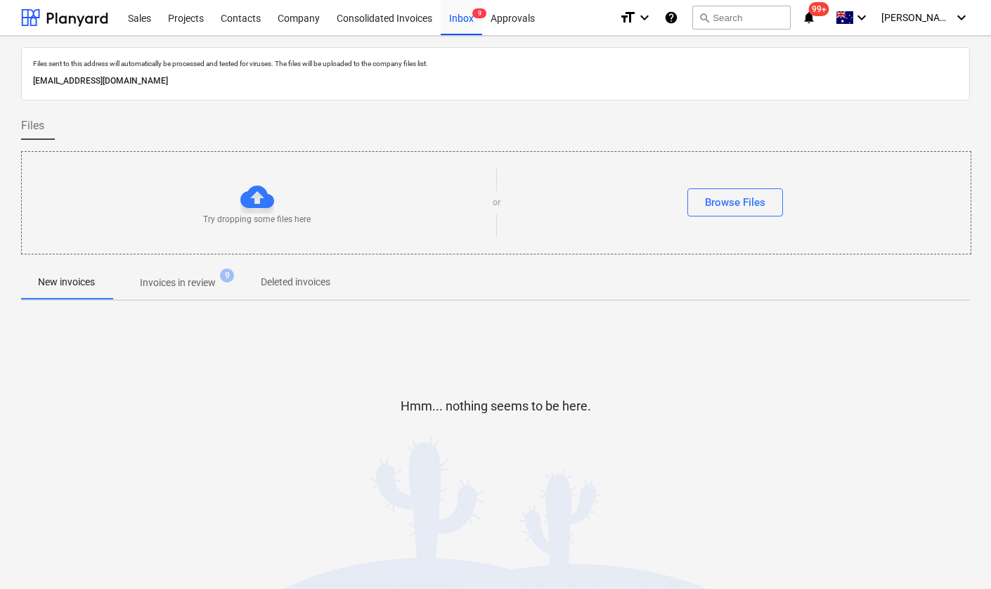
click at [211, 285] on p "Invoices in review" at bounding box center [178, 282] width 76 height 15
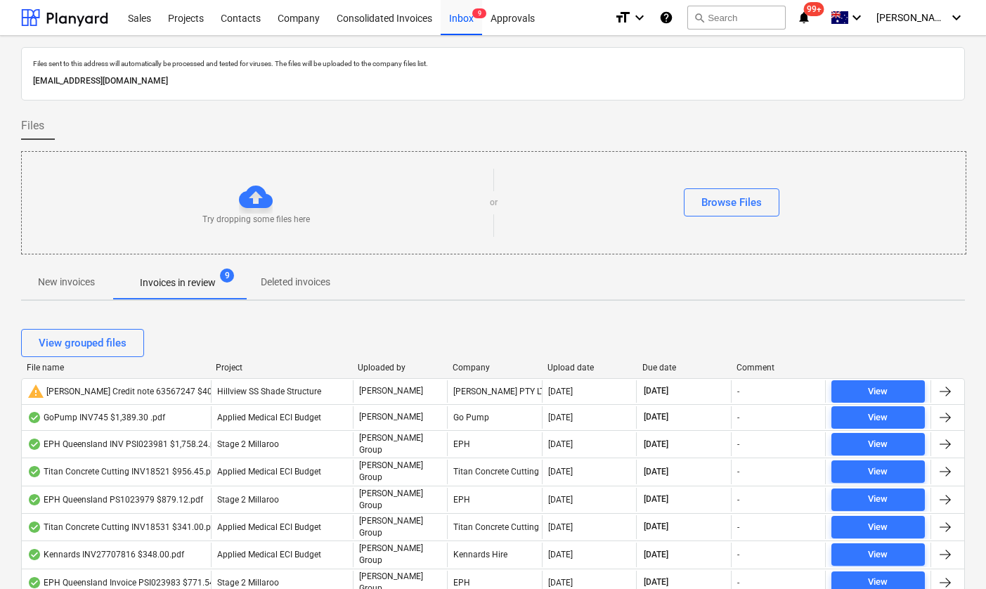
click at [654, 364] on div "Due date" at bounding box center [684, 368] width 84 height 10
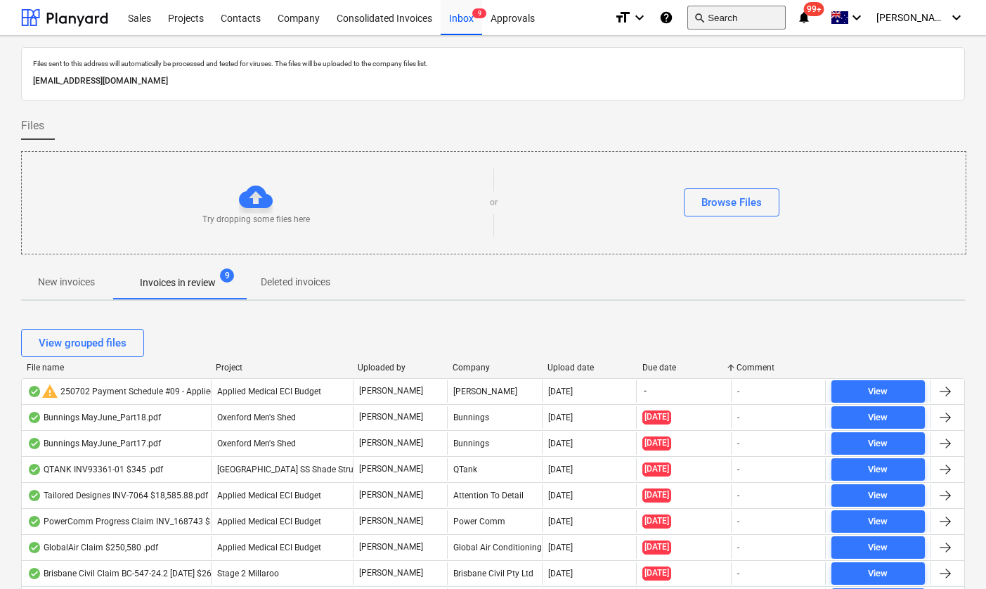
click at [765, 18] on button "search Search" at bounding box center [736, 18] width 98 height 24
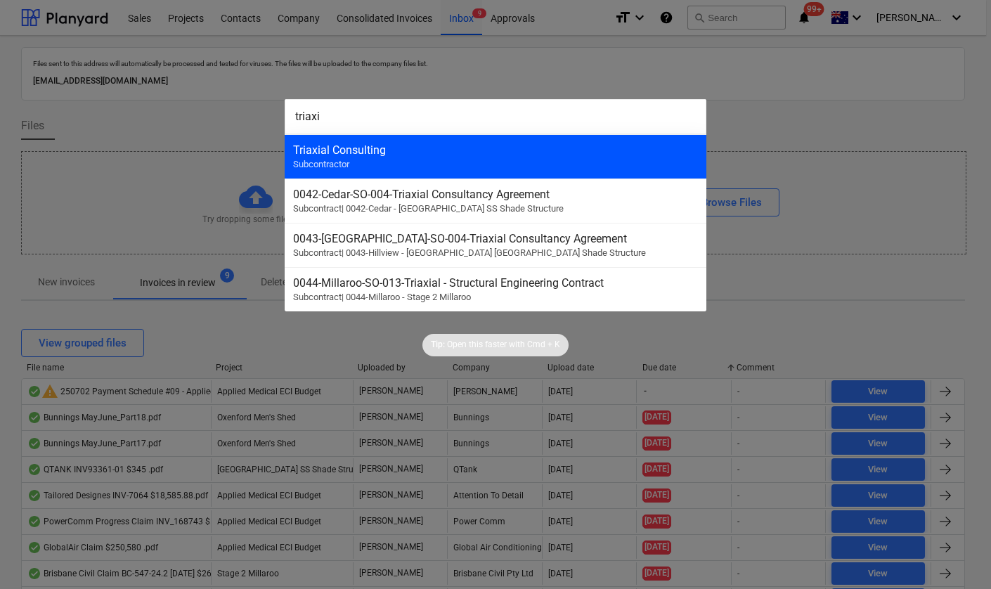
type input "triaxi"
click at [460, 151] on div "Triaxial Consulting" at bounding box center [495, 149] width 405 height 13
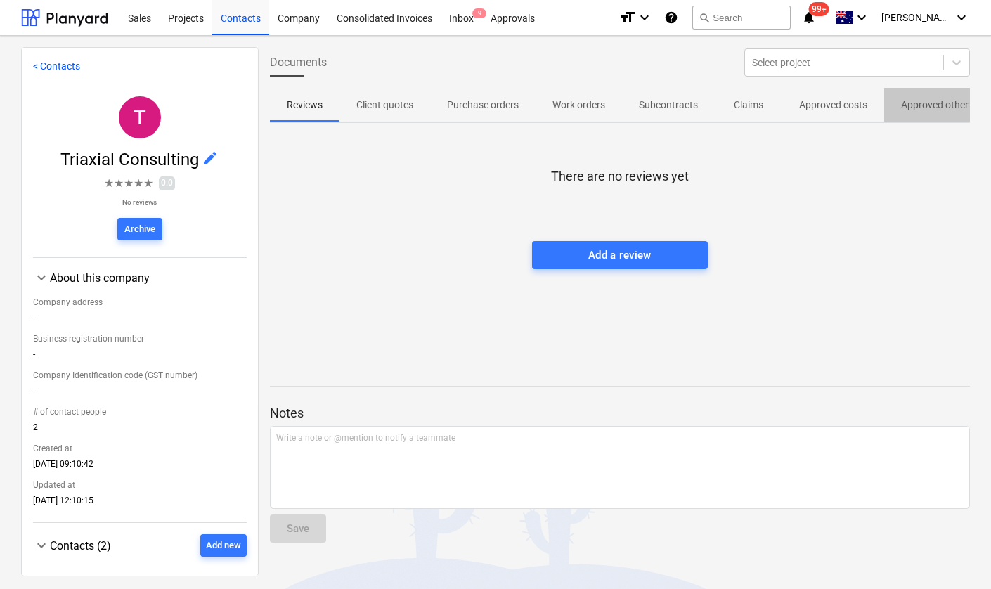
click at [905, 110] on p "Approved other costs" at bounding box center [947, 105] width 93 height 15
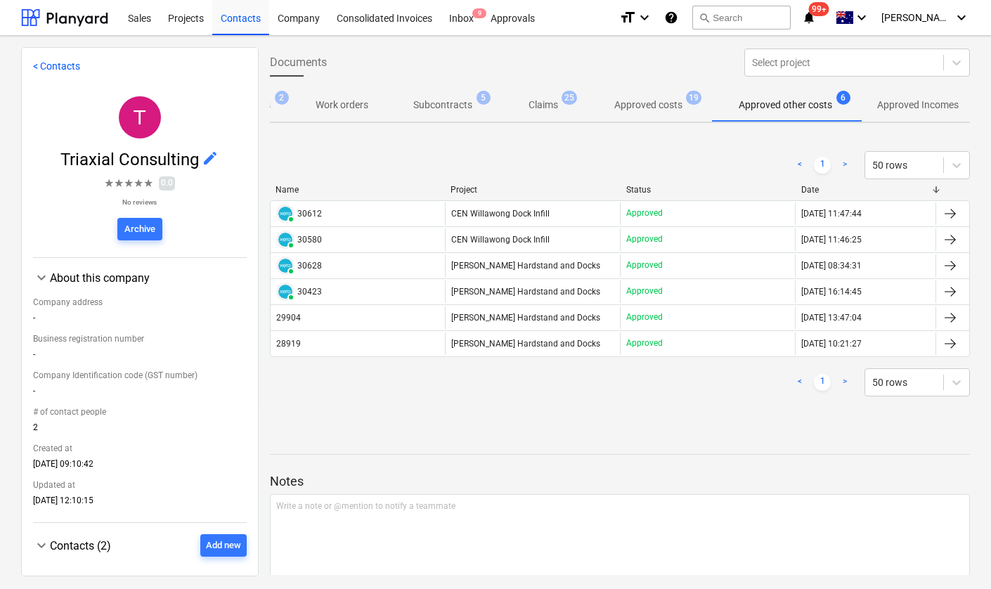
scroll to position [0, 271]
click at [628, 105] on p "Approved costs" at bounding box center [643, 105] width 68 height 15
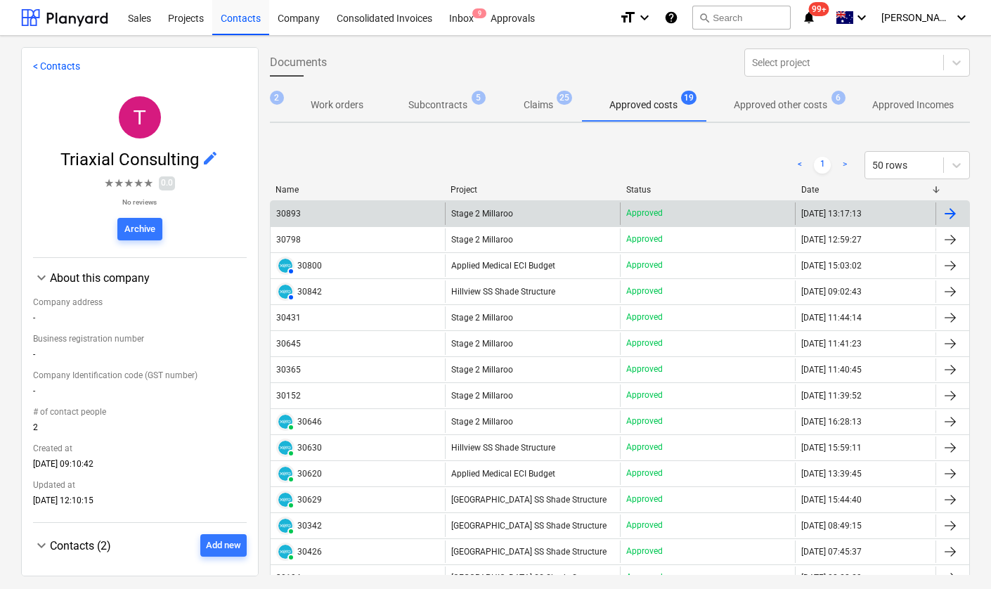
click at [301, 212] on div "30893" at bounding box center [289, 214] width 27 height 10
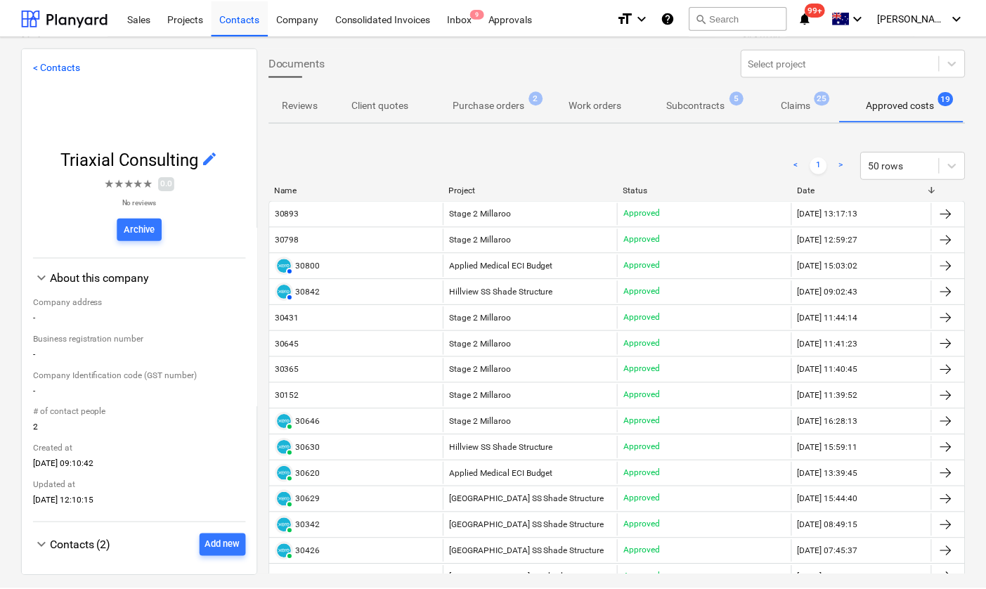
scroll to position [0, 6]
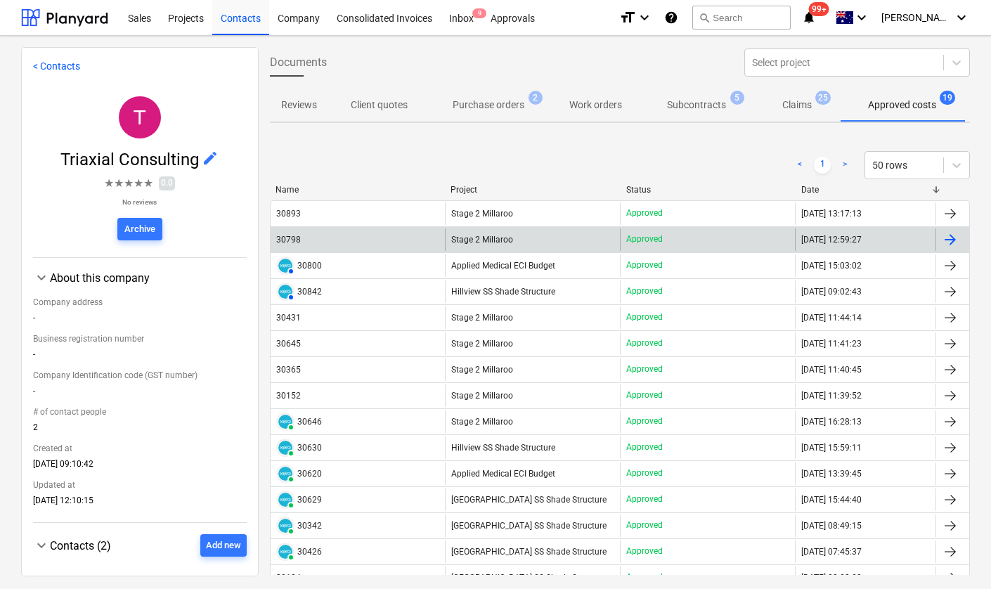
click at [294, 244] on div "30798" at bounding box center [288, 240] width 25 height 10
